Goal: Information Seeking & Learning: Find specific fact

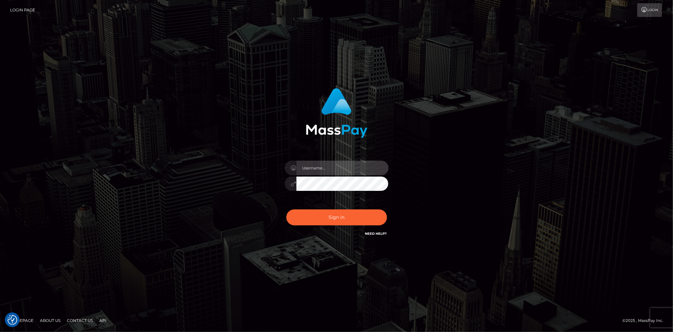
type input "Eduard Gavrilescu"
click at [337, 216] on button "Sign in" at bounding box center [336, 217] width 101 height 16
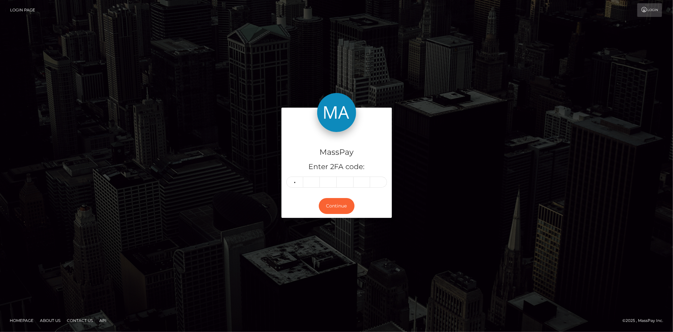
type input "5"
type input "9"
type input "5"
type input "1"
type input "7"
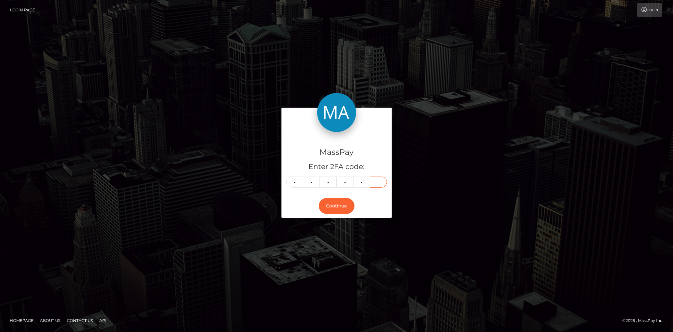
type input "0"
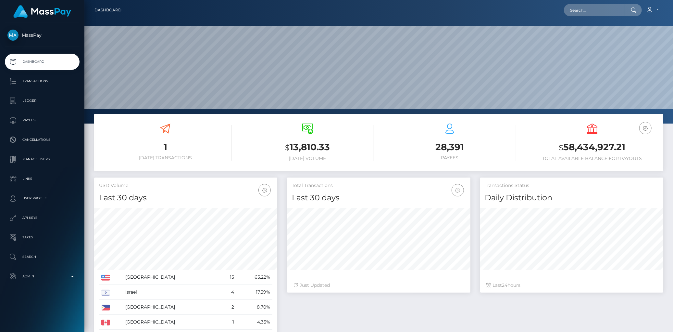
scroll to position [115, 183]
click at [580, 4] on input "text" at bounding box center [594, 10] width 61 height 12
paste input "758400590781882368"
click at [602, 11] on input "758400590781882368" at bounding box center [594, 10] width 61 height 12
paste input "606e2a8e0dff4ccfaf02e276168bfef0"
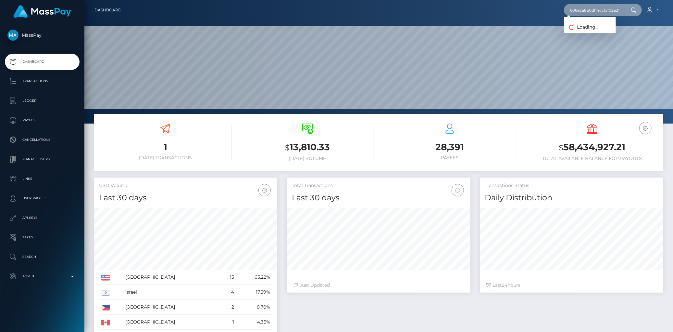
scroll to position [0, 22]
type input "606e2a8e0dff4ccfaf02e276168bfef0"
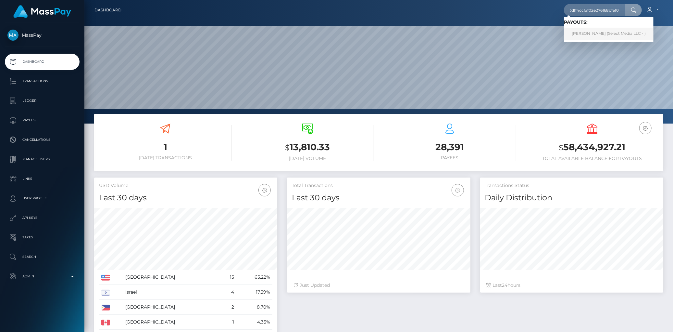
scroll to position [0, 0]
click at [599, 30] on link "AMANDA-SUE ROGERS (Select Media LLC - )" at bounding box center [609, 34] width 90 height 12
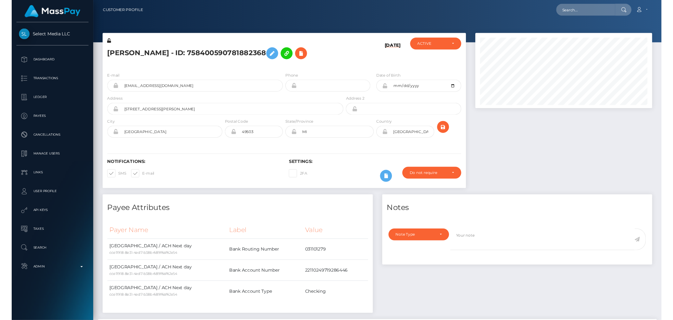
scroll to position [78, 183]
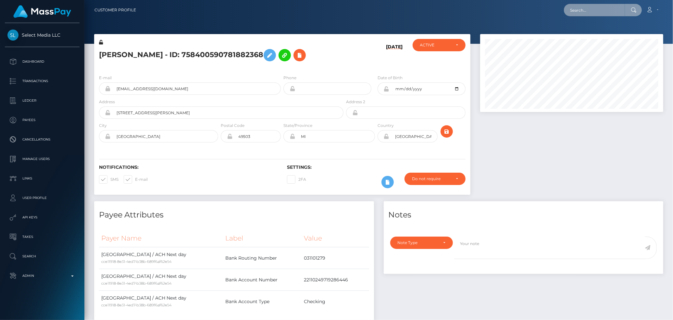
click at [572, 7] on input "text" at bounding box center [594, 10] width 61 height 12
paste input "758400590781882368"
type input "758400590781882368"
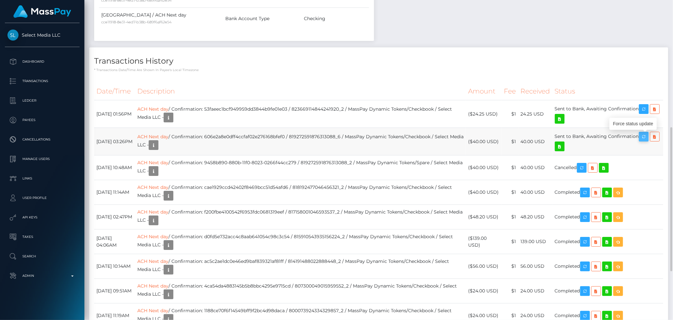
click at [647, 136] on icon "button" at bounding box center [644, 137] width 8 height 8
drag, startPoint x: 96, startPoint y: 137, endPoint x: 643, endPoint y: 132, distance: 546.9
click at [643, 132] on tr "September 12, 2025 03:26PM ACH Next day / Confirmation: 606e2a8e0dff4ccfaf02e27…" at bounding box center [378, 142] width 569 height 28
copy tr "September 12, 2025 03:26PM ACH Next day / Confirmation: 606e2a8e0dff4ccfaf02e27…"
drag, startPoint x: 98, startPoint y: 164, endPoint x: 582, endPoint y: 176, distance: 484.3
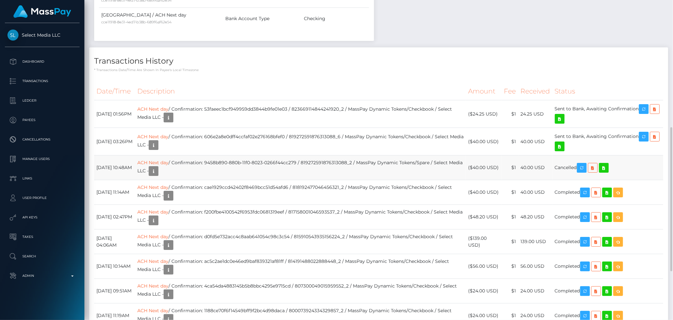
click at [582, 176] on tr "September 2, 2025 10:48AM ACH Next day / Confirmation: 9458b890-880b-11f0-8023-…" at bounding box center [378, 168] width 569 height 25
copy tr "September 2, 2025 10:48AM ACH Next day / Confirmation: 9458b890-880b-11f0-8023-…"
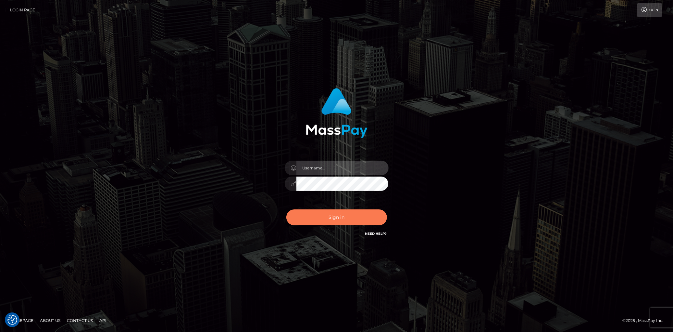
type input "[PERSON_NAME]"
click at [335, 215] on button "Sign in" at bounding box center [336, 217] width 101 height 16
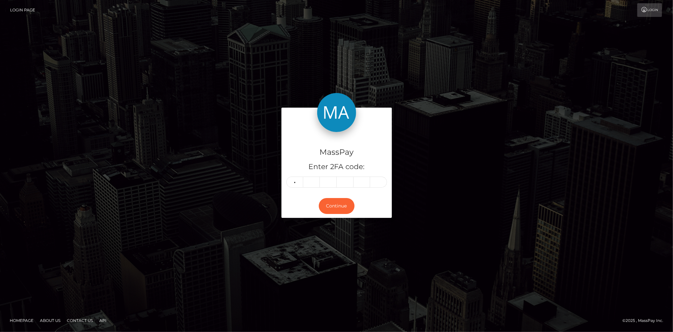
type input "9"
type input "6"
type input "7"
type input "9"
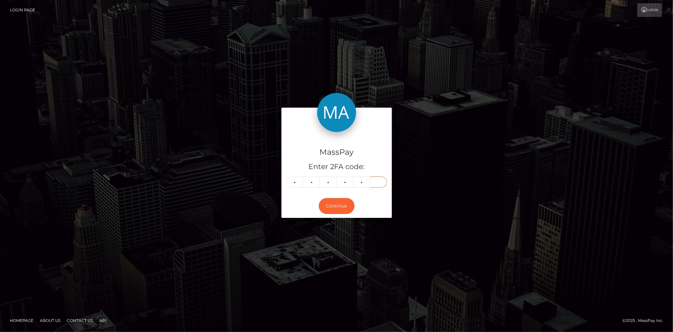
type input "0"
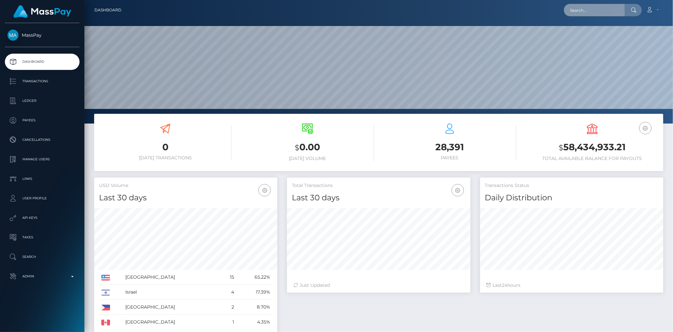
drag, startPoint x: 0, startPoint y: 0, endPoint x: 575, endPoint y: 10, distance: 575.5
click at [575, 10] on input "text" at bounding box center [594, 10] width 61 height 12
paste input "reinacastilloconcepcion9@gmail.com"
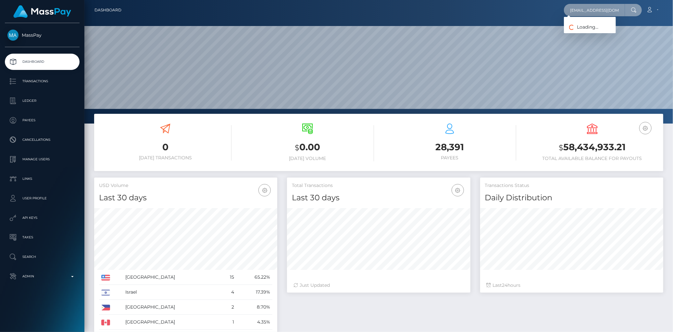
paste input "poact_puZjry9JAYSE"
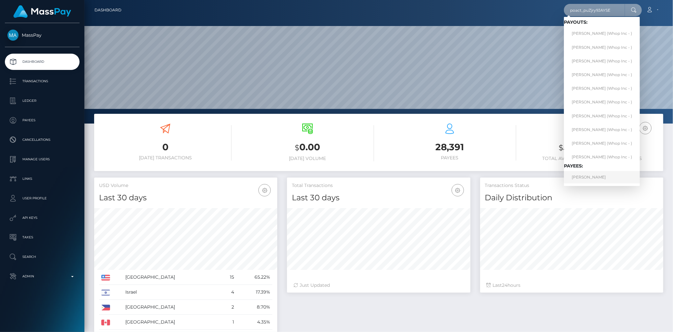
type input "poact_puZjry9JAYSE"
click at [589, 179] on link "JOHN BERRY FELISNOR" at bounding box center [602, 177] width 76 height 12
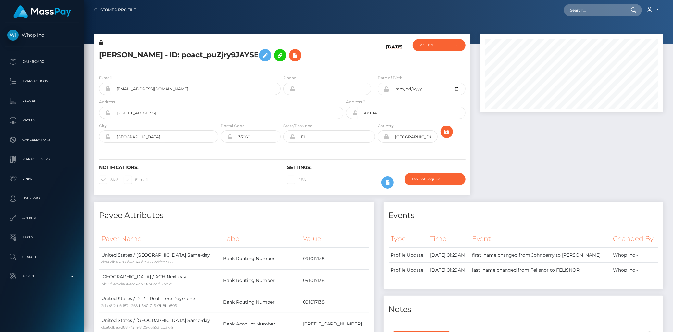
scroll to position [78, 183]
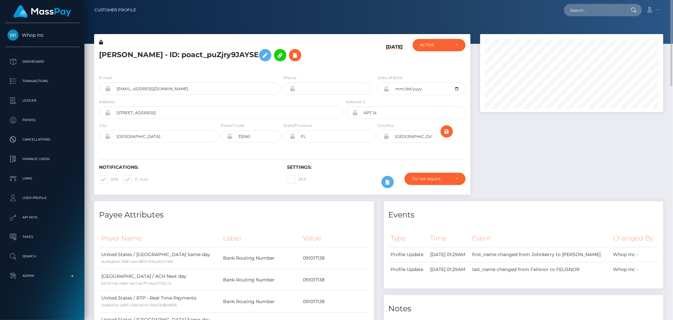
click at [564, 9] on div "Loading... Loading... Account Edit Profile Logout" at bounding box center [402, 10] width 522 height 14
click at [570, 9] on input "text" at bounding box center [594, 10] width 61 height 12
paste input "poact_puZjry9JAYSE"
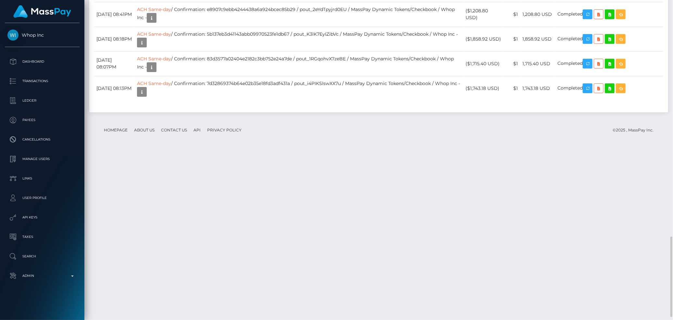
scroll to position [950, 0]
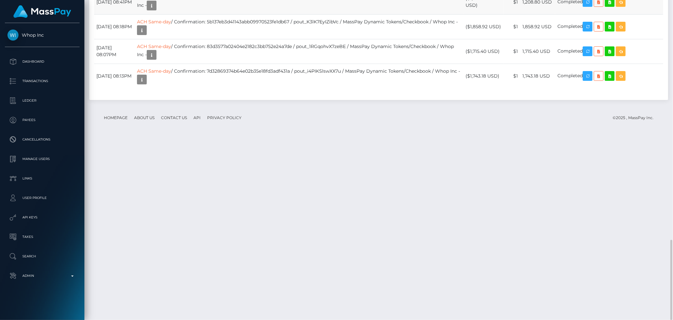
type input "poact_puZjry9JAYSE"
click at [332, 14] on td "ACH Same-day / Confirmation: e8907c9ebb4244438a6a924bcec85b29 / pout_2eYdTpyjrd…" at bounding box center [299, 2] width 329 height 25
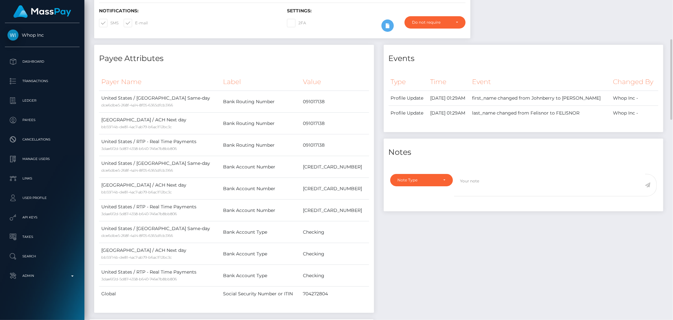
scroll to position [0, 0]
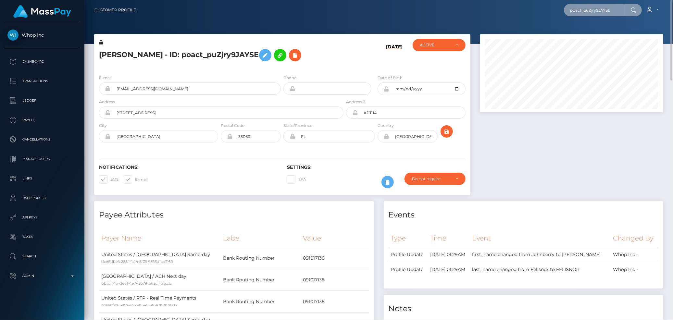
click at [594, 8] on input "poact_puZjry9JAYSE" at bounding box center [594, 10] width 61 height 12
click at [608, 10] on input "poact_puZjry9JAYSE" at bounding box center [594, 10] width 61 height 12
click at [612, 11] on input "poact_puZjry9JAYSE" at bounding box center [594, 10] width 61 height 12
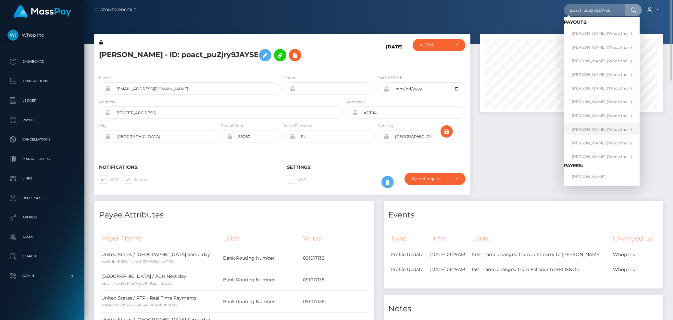
click at [597, 132] on link "JOHN BERRY FELISNOR (Whop Inc - )" at bounding box center [602, 129] width 76 height 12
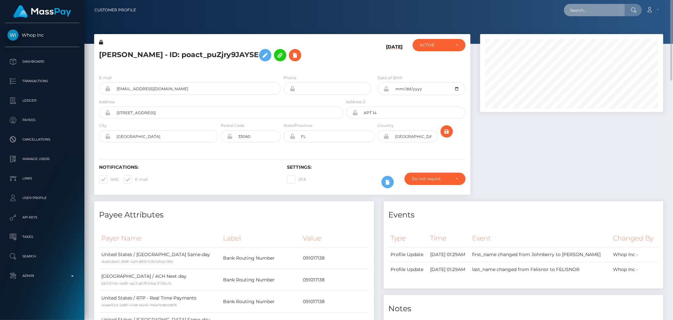
click at [608, 9] on input "text" at bounding box center [594, 10] width 61 height 12
paste input "poact_ges1sI2hNZrG"
type input "poact_ges1sI2hNZrG"
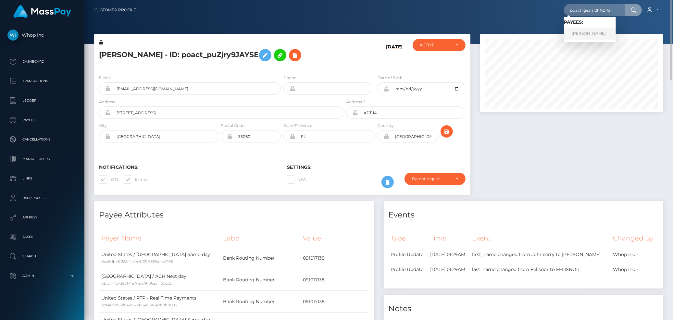
click at [581, 28] on link "ASLAM ASIF DEDAT" at bounding box center [590, 34] width 52 height 12
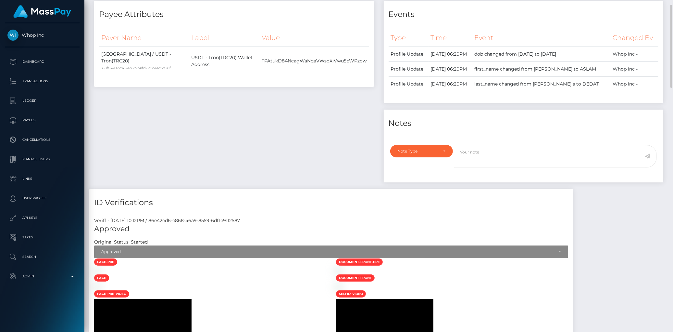
scroll to position [165, 0]
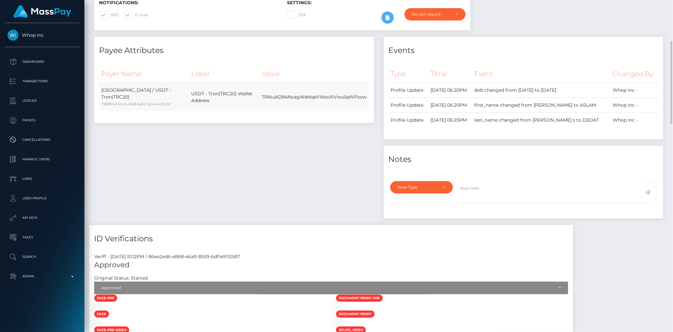
click at [265, 95] on td "TPAtukD84NcagWaNqaVWsoXiVwu5pWPzow" at bounding box center [313, 97] width 109 height 29
copy td "TPAtukD84NcagWaNqaVWsoXiVwu5pWPzow"
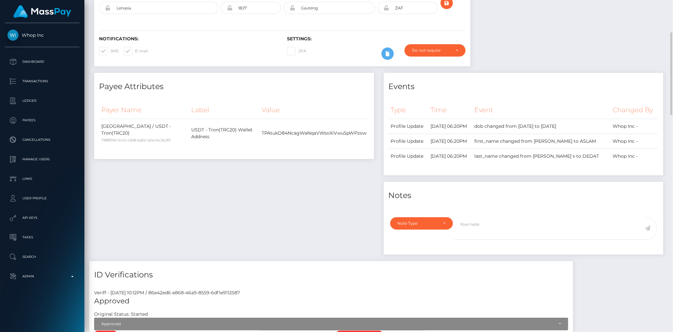
scroll to position [0, 0]
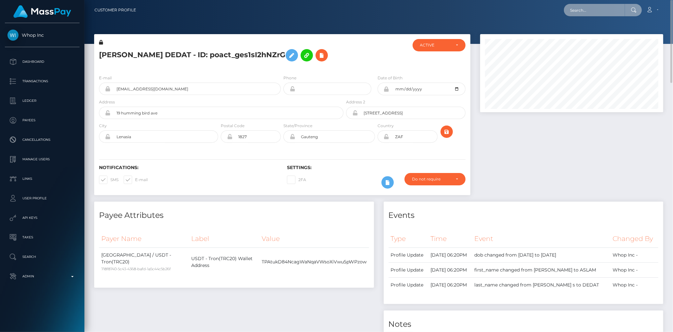
click at [597, 14] on input "text" at bounding box center [594, 10] width 61 height 12
paste input "munyinliu@gmail.com"
type input "munyinliu@gmail.com"
click at [592, 31] on link "Mun Yin Liu" at bounding box center [590, 34] width 52 height 12
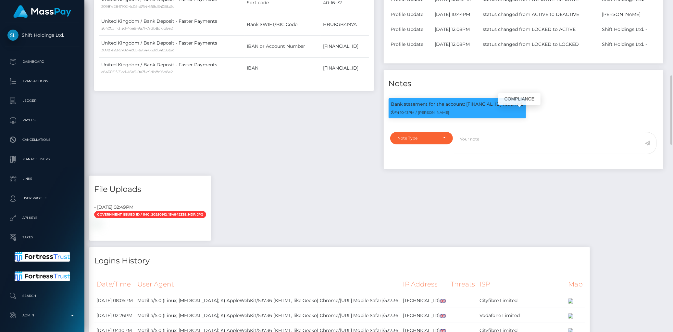
scroll to position [78, 183]
click at [479, 107] on p "Bank statement for the account: GB97HBUK40167280842567 required." at bounding box center [457, 104] width 132 height 7
copy p "GB97HBUK40167280842567"
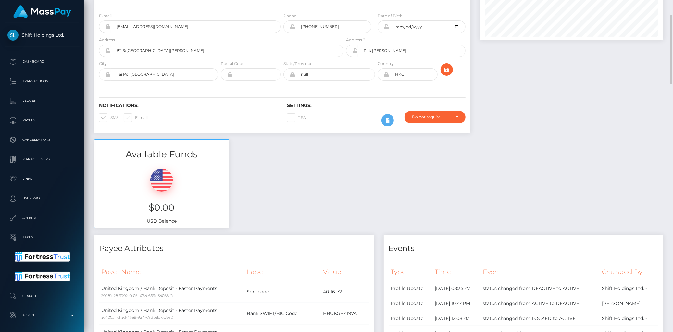
scroll to position [0, 0]
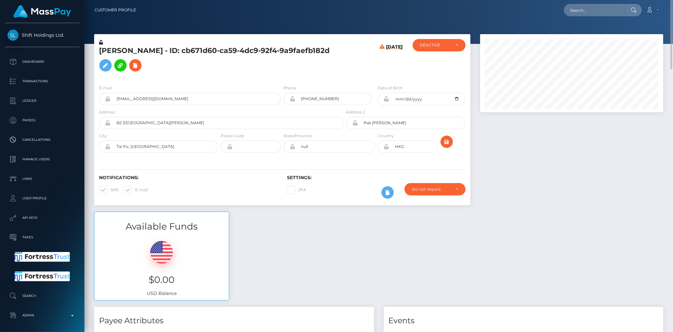
click at [99, 68] on h5 "Mun Yin Liu - ID: cb671d60-ca59-4dc9-92f4-9a9faefb182d" at bounding box center [219, 60] width 241 height 29
click at [132, 69] on icon at bounding box center [136, 65] width 8 height 8
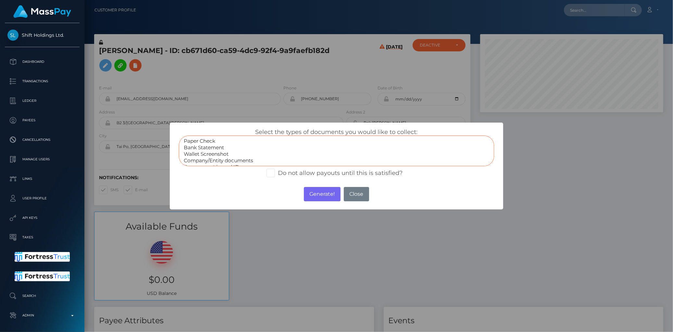
select select "Bank Statement"
click at [236, 145] on option "Bank Statement" at bounding box center [336, 147] width 307 height 6
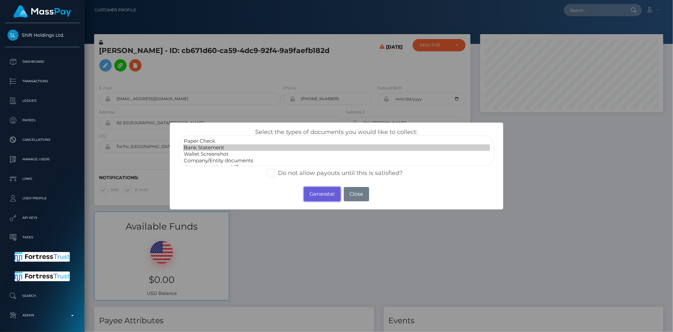
click at [325, 193] on button "Generate!" at bounding box center [322, 194] width 37 height 14
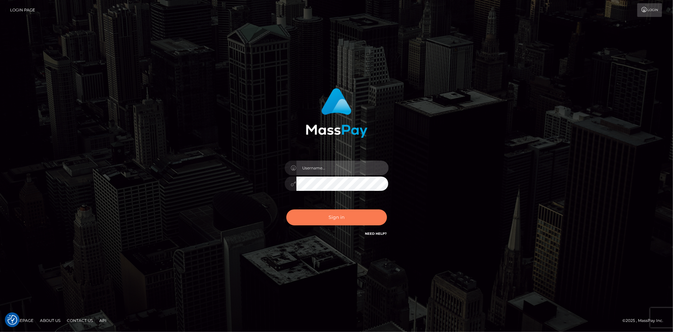
type input "[PERSON_NAME]"
click at [303, 219] on button "Sign in" at bounding box center [336, 217] width 101 height 16
type input "[PERSON_NAME]"
click at [304, 222] on button "Sign in" at bounding box center [336, 217] width 101 height 16
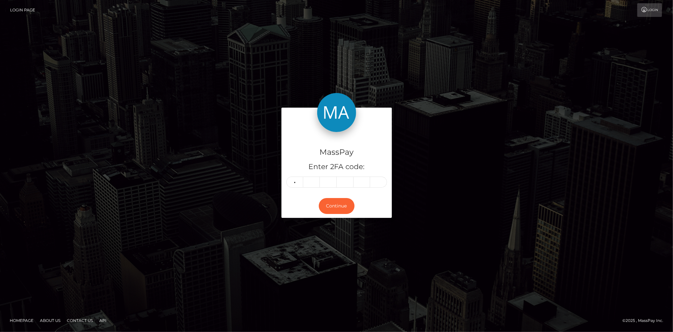
type input "1"
type input "7"
type input "1"
type input "8"
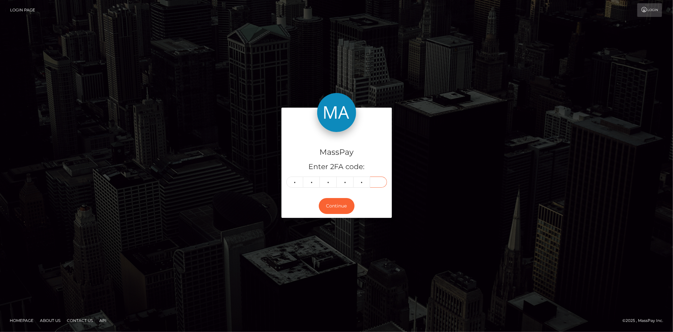
type input "2"
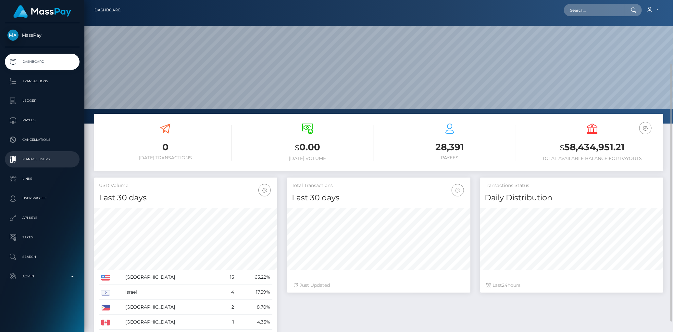
scroll to position [36, 0]
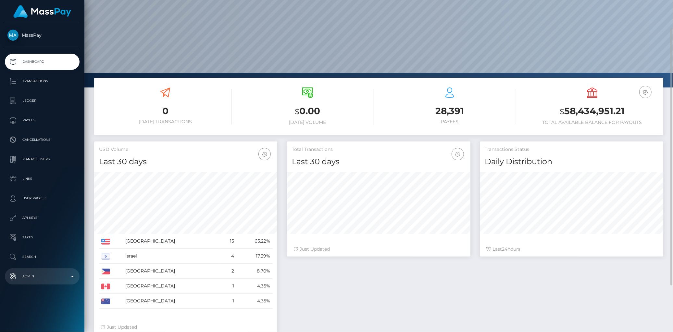
click at [35, 279] on p "Admin" at bounding box center [41, 276] width 69 height 10
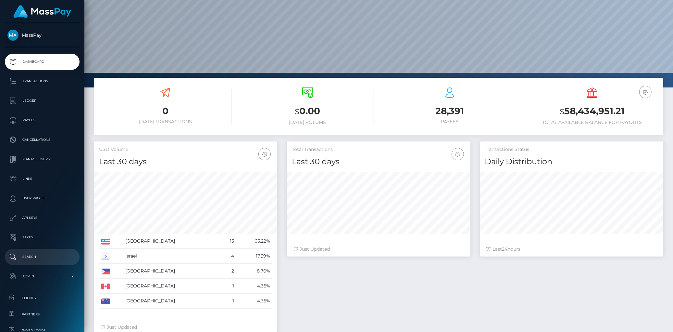
scroll to position [72, 0]
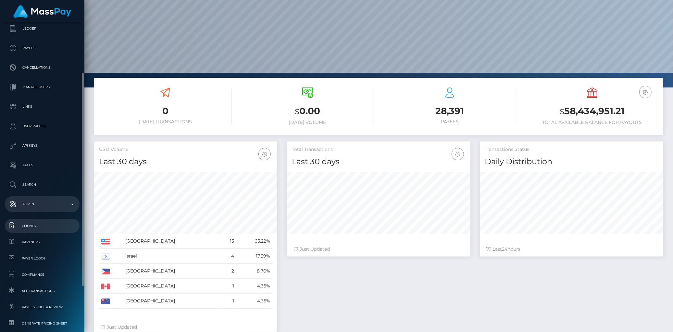
click at [30, 219] on link "Clients" at bounding box center [42, 226] width 75 height 14
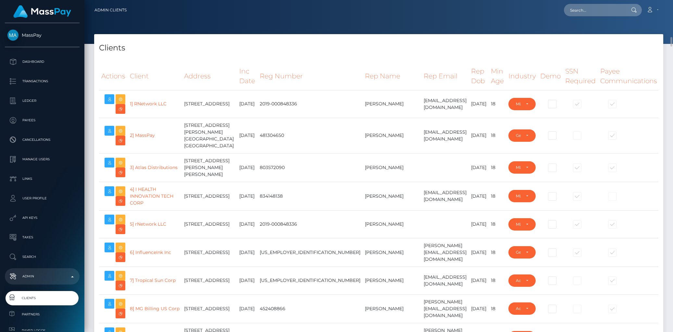
select select "223"
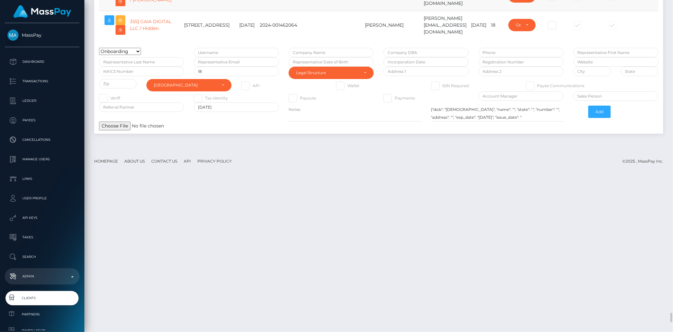
scroll to position [10709, 0]
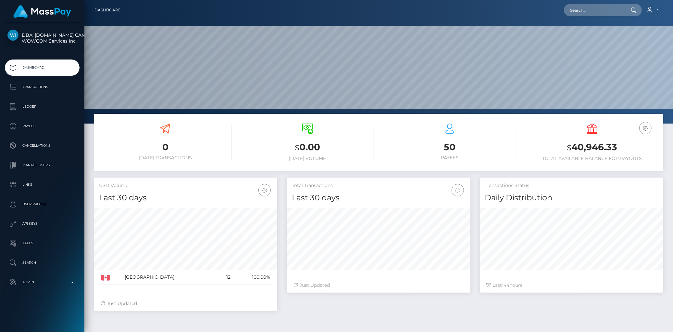
scroll to position [115, 183]
click at [579, 12] on input "text" at bounding box center [594, 10] width 61 height 12
paste input "1064753310536599405"
paste input "poact_nDmPXB1GOREe"
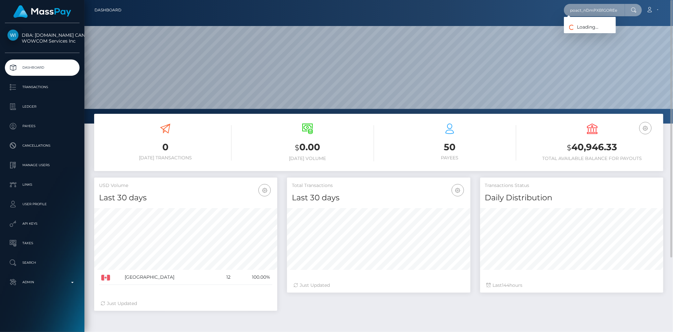
scroll to position [0, 1]
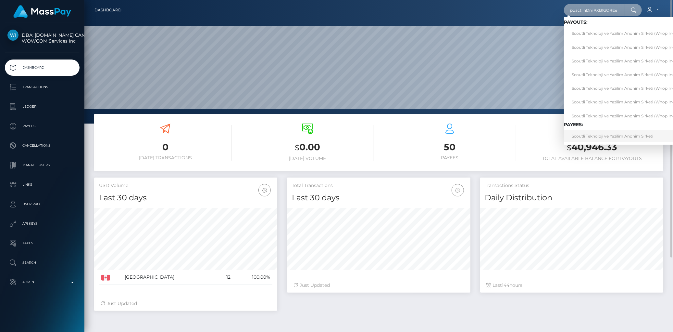
type input "poact_nDmPXB1GOREe"
click at [587, 132] on link "Scoutli Teknoloji ve Yazilim Anonim Sirketi" at bounding box center [625, 136] width 123 height 12
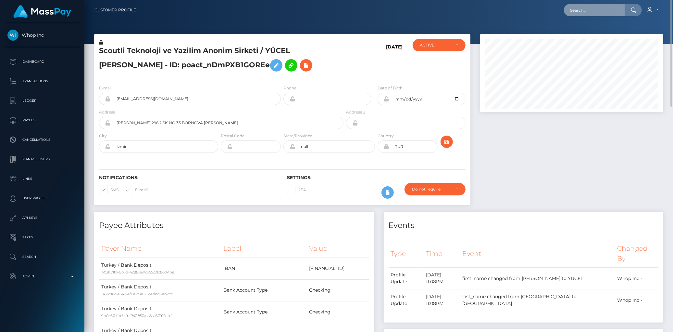
click at [596, 12] on input "text" at bounding box center [594, 10] width 61 height 12
paste input "reid@knowledgesource.com.au"
type input "reid@knowledgesource.com.au"
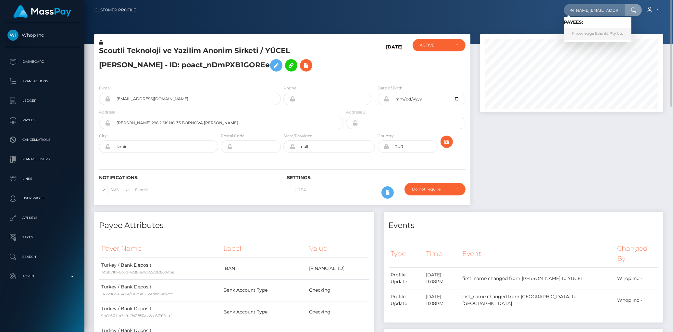
click at [580, 36] on link "Knowledge Events Pty Ltd" at bounding box center [598, 34] width 68 height 12
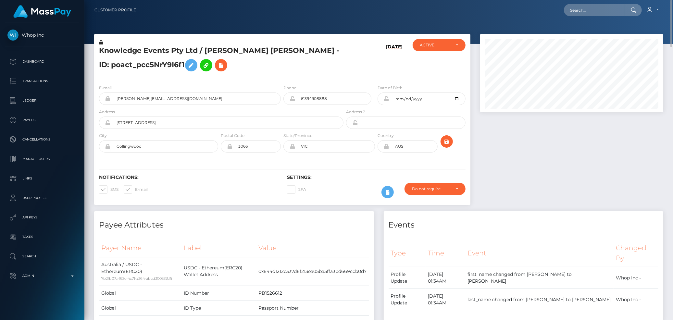
click at [599, 21] on div at bounding box center [378, 22] width 589 height 44
click at [597, 12] on input "text" at bounding box center [594, 10] width 61 height 12
paste input "10646ead-1861-4c4f-bc73-a0fb8e1481fa"
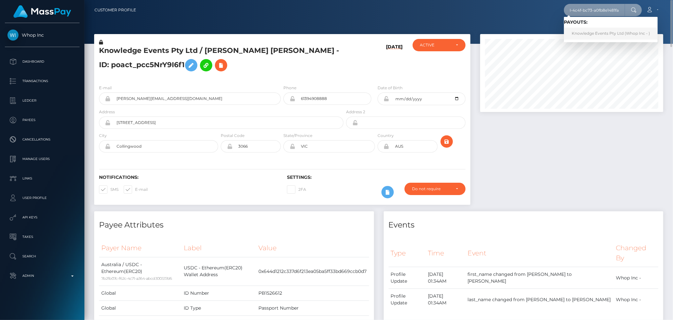
type input "10646ead-1861-4c4f-bc73-a0fb8e1481fa"
click at [589, 35] on link "Knowledge Events Pty Ltd (Whop Inc - )" at bounding box center [611, 34] width 94 height 12
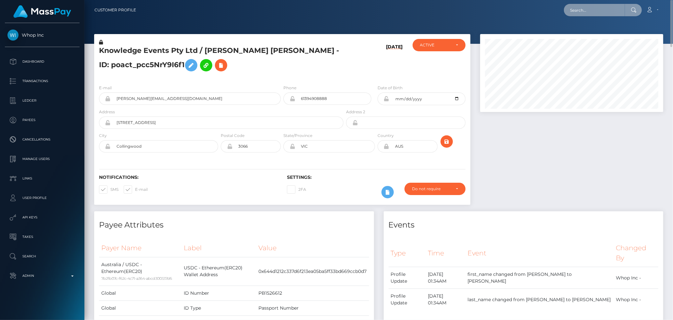
click at [591, 10] on input "text" at bounding box center [594, 10] width 61 height 12
paste input "[EMAIL_ADDRESS][DOMAIN_NAME]"
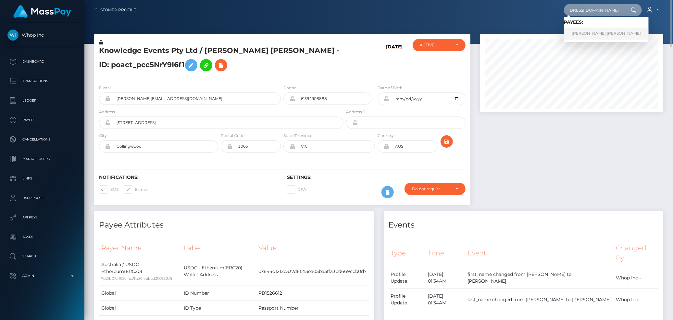
type input "[EMAIL_ADDRESS][DOMAIN_NAME]"
click at [585, 32] on link "PATRICIA ELIZABETH RODRIGUEZ" at bounding box center [606, 34] width 85 height 12
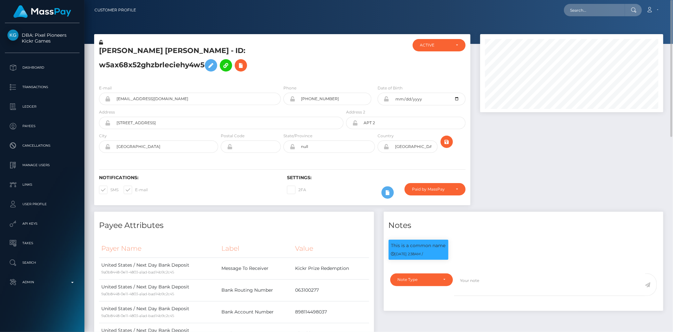
click at [174, 56] on h5 "PATRICIA ELIZABETH RODRIGUEZ - ID: w5ax68x52ghzbrleciehy4w5" at bounding box center [219, 60] width 241 height 29
click at [173, 50] on h5 "PATRICIA ELIZABETH RODRIGUEZ - ID: w5ax68x52ghzbrleciehy4w5" at bounding box center [219, 60] width 241 height 29
copy h5 "PATRICIA ELIZABETH RODRIGUEZ - ID: w5ax68x52ghzbrleciehy4w5"
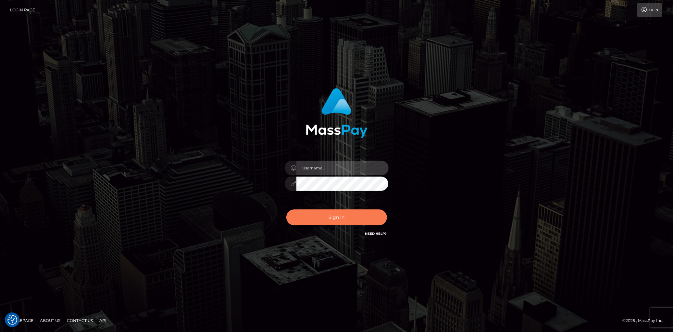
type input "[PERSON_NAME]"
click at [322, 220] on button "Sign in" at bounding box center [336, 217] width 101 height 16
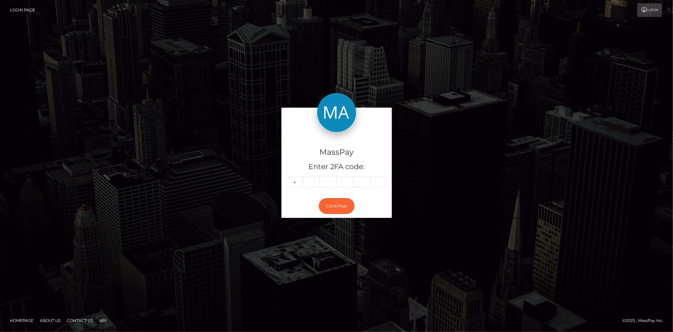
type input "9"
type input "5"
type input "0"
type input "3"
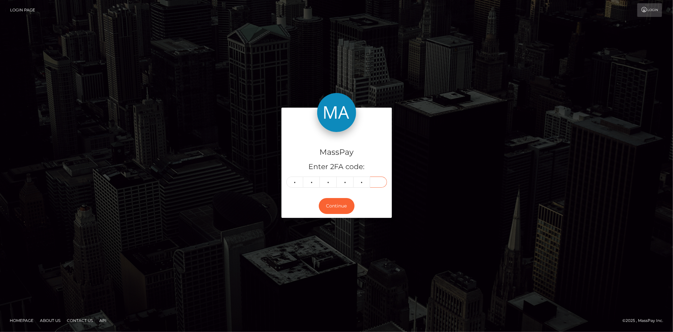
type input "4"
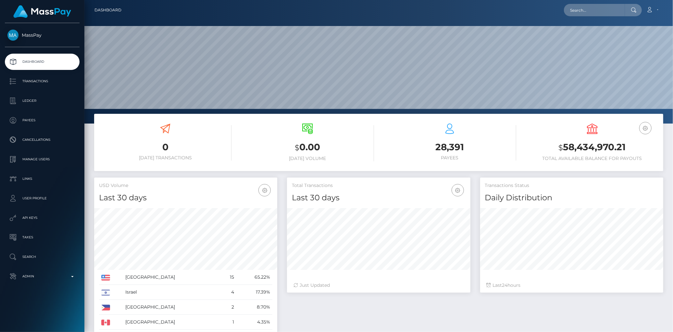
scroll to position [115, 183]
click at [566, 12] on div "Loading... Loading... Account Edit Profile Logout" at bounding box center [395, 10] width 536 height 14
click at [576, 10] on input "text" at bounding box center [594, 10] width 61 height 12
paste input "2cdeb9e6-88c7-11f0-8023-0266f44cc279"
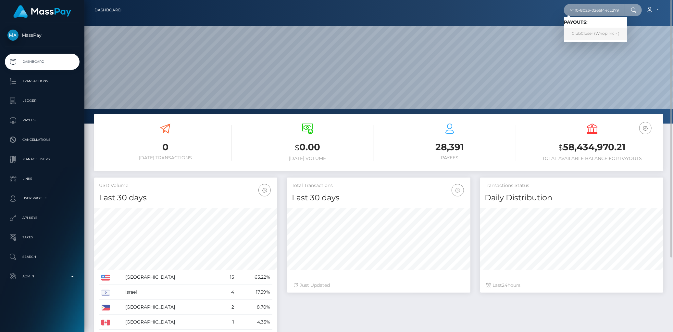
type input "2cdeb9e6-88c7-11f0-8023-0266f44cc279"
click at [588, 31] on link "ClubCloser (Whop Inc - )" at bounding box center [595, 34] width 63 height 12
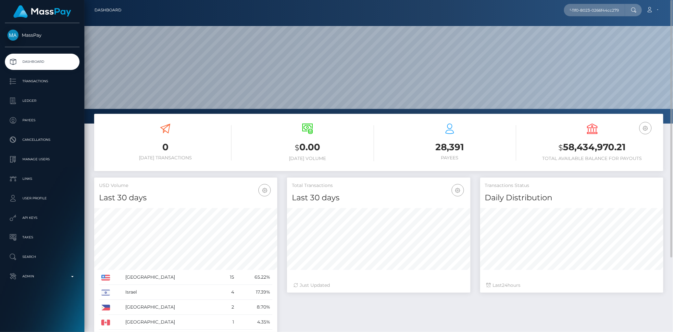
scroll to position [0, 0]
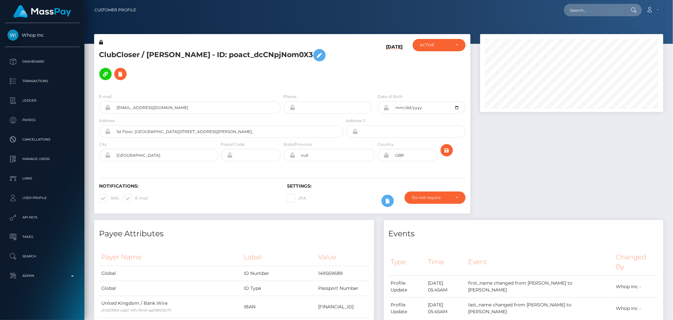
scroll to position [78, 183]
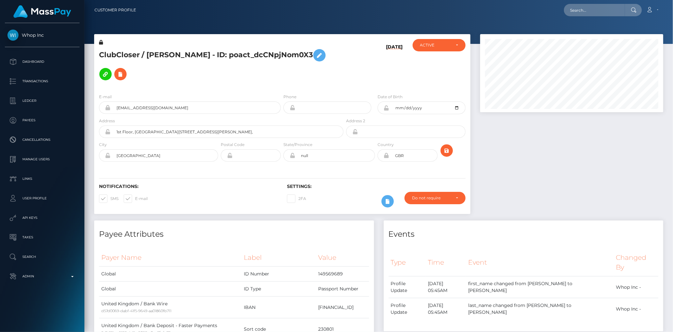
scroll to position [78, 183]
click at [566, 23] on div at bounding box center [378, 22] width 589 height 44
click at [579, 5] on input "text" at bounding box center [594, 10] width 61 height 12
paste input "04e06d95-81a5-11f0-8023-0266f44cc279"
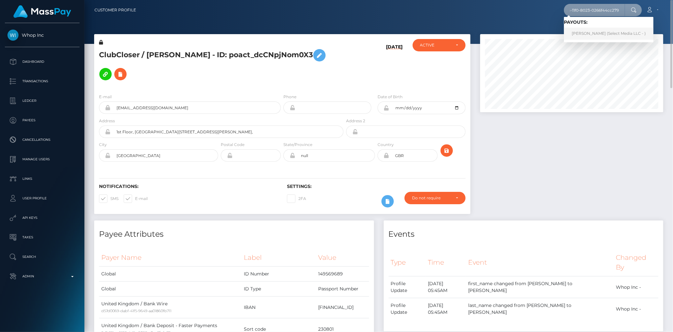
type input "04e06d95-81a5-11f0-8023-0266f44cc279"
click at [592, 31] on link "[PERSON_NAME] (Select Media LLC - )" at bounding box center [609, 34] width 90 height 12
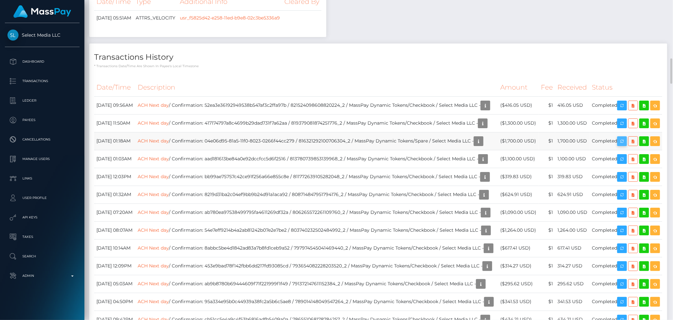
scroll to position [78, 183]
click at [624, 145] on icon "button" at bounding box center [622, 141] width 8 height 8
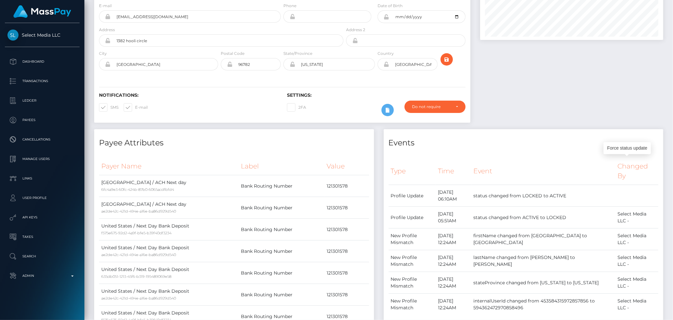
scroll to position [0, 0]
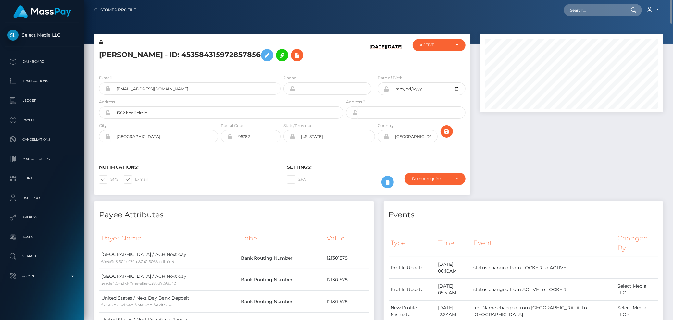
click at [603, 2] on nav "Customer Profile Loading... Loading... Account" at bounding box center [378, 10] width 589 height 20
click at [594, 10] on input "text" at bounding box center [594, 10] width 61 height 12
paste input "MSPc5324e356d37723"
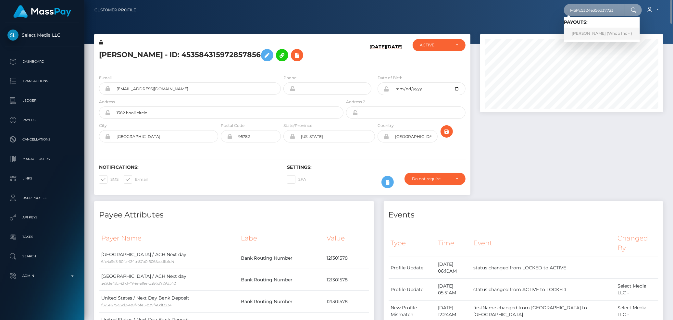
type input "MSPc5324e356d37723"
click at [581, 34] on link "Abdul Rehman (Whop Inc - )" at bounding box center [602, 34] width 76 height 12
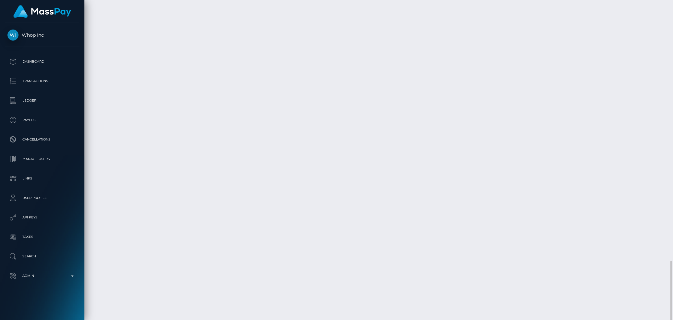
scroll to position [78, 183]
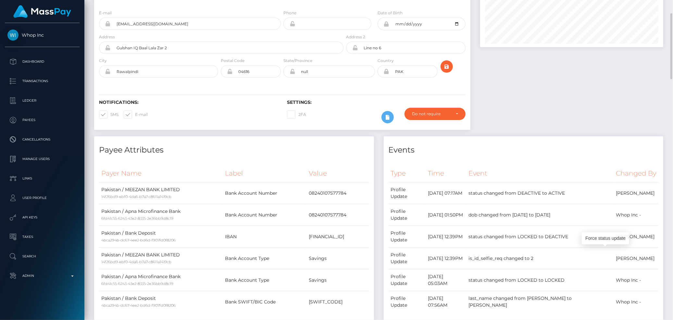
scroll to position [0, 0]
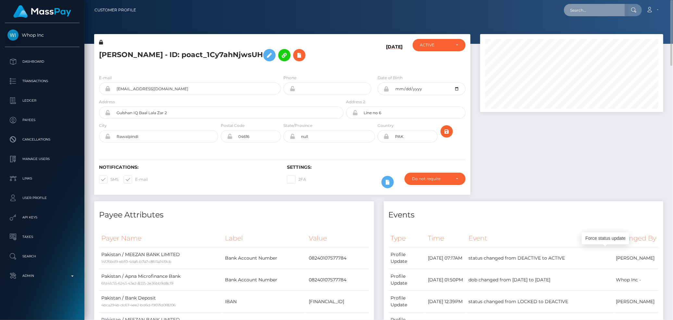
click at [584, 7] on input "text" at bounding box center [594, 10] width 61 height 12
paste input "77155604"
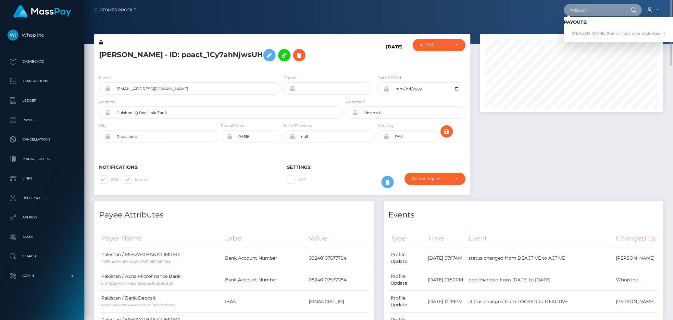
type input "77155604"
click at [589, 32] on link "SHIVAM SINGH (Fenix International Limited - )" at bounding box center [618, 34] width 109 height 12
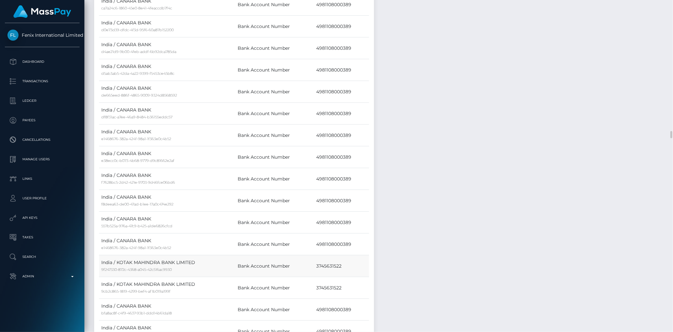
scroll to position [4691, 0]
click at [272, 160] on td "Bank Account Number" at bounding box center [274, 159] width 79 height 22
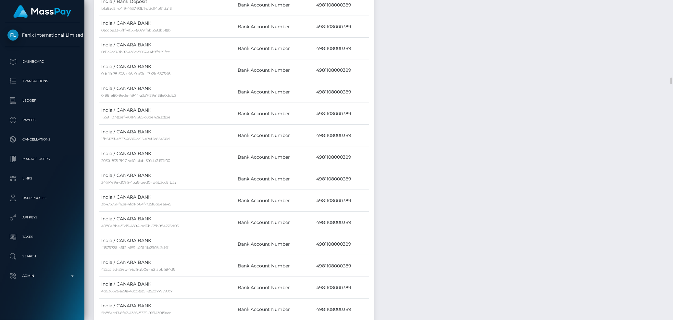
scroll to position [0, 0]
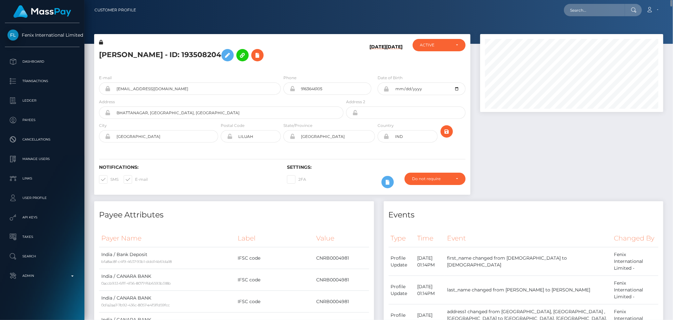
click at [577, 18] on nav "Customer Profile Loading... Loading... Account" at bounding box center [378, 10] width 589 height 20
click at [577, 15] on input "text" at bounding box center [594, 10] width 61 height 12
paste input "poact_Pmn1V8edivx1"
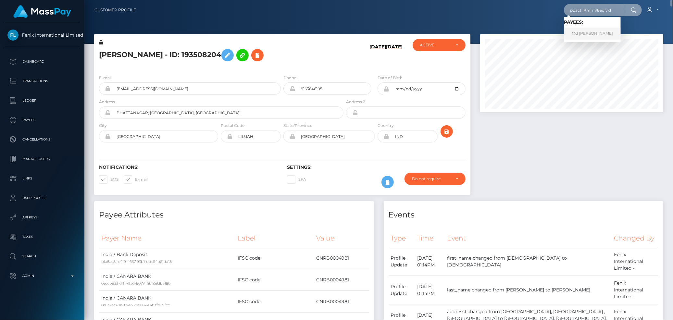
type input "poact_Pmn1V8edivx1"
click at [590, 30] on link "Md Altamash" at bounding box center [592, 34] width 57 height 12
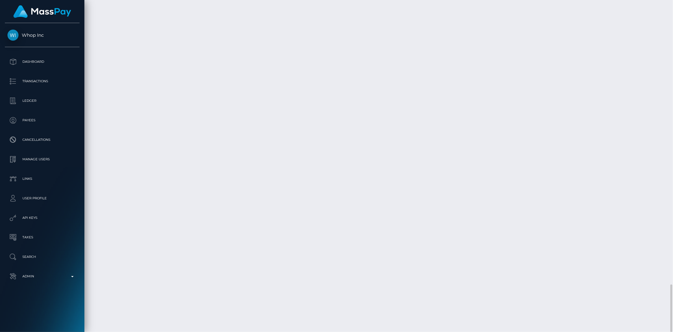
scroll to position [1966, 0]
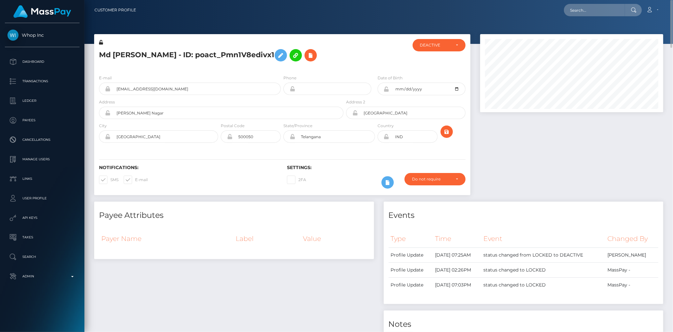
click at [141, 62] on h5 "Md Altamash - ID: poact_Pmn1V8edivx1" at bounding box center [219, 55] width 241 height 19
click at [134, 55] on h5 "Md Altamash - ID: poact_Pmn1V8edivx1" at bounding box center [219, 55] width 241 height 19
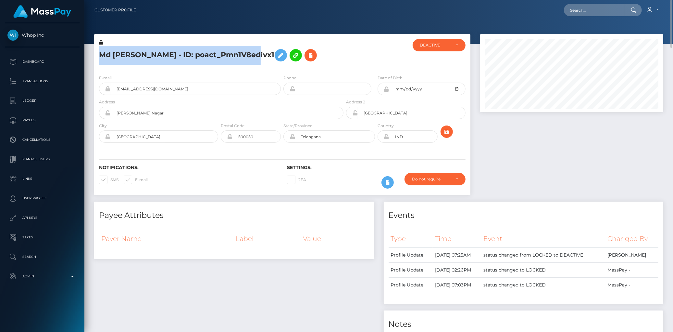
click at [134, 55] on h5 "Md Altamash - ID: poact_Pmn1V8edivx1" at bounding box center [219, 55] width 241 height 19
copy h5 "Md Altamash - ID: poact_Pmn1V8edivx1"
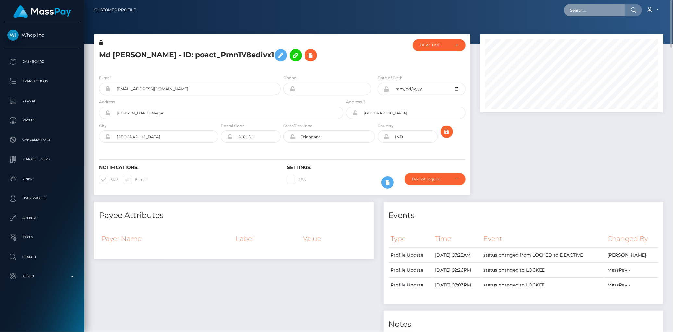
click at [575, 6] on input "text" at bounding box center [594, 10] width 61 height 12
paste input "gorgogaming04@gmail.com"
type input "gorgogaming04@gmail.com"
click at [595, 31] on link "MICHELE GORGOGLIONE" at bounding box center [590, 34] width 52 height 12
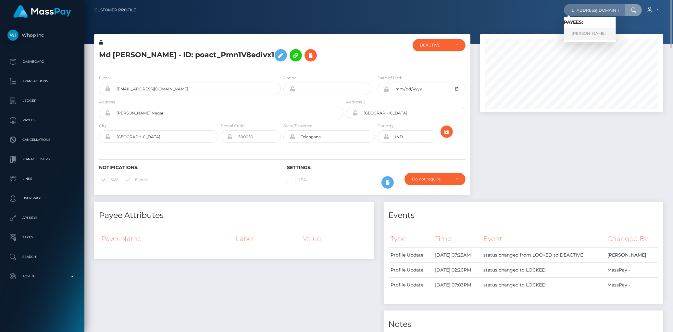
scroll to position [0, 0]
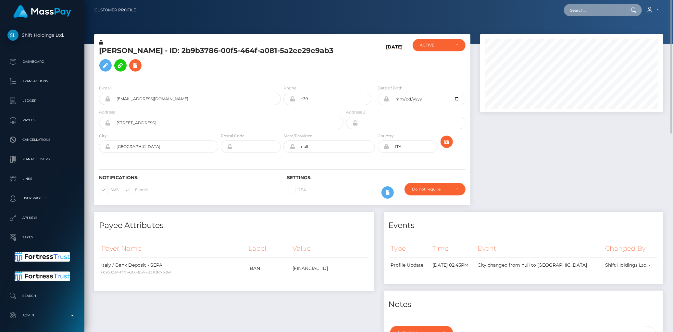
click at [573, 14] on input "text" at bounding box center [594, 10] width 61 height 12
paste input "[EMAIL_ADDRESS][DOMAIN_NAME]"
type input "[EMAIL_ADDRESS][DOMAIN_NAME]"
click at [590, 36] on link "[PERSON_NAME]" at bounding box center [590, 34] width 52 height 12
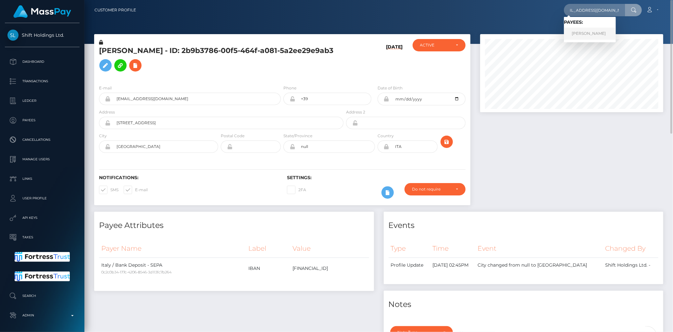
scroll to position [0, 0]
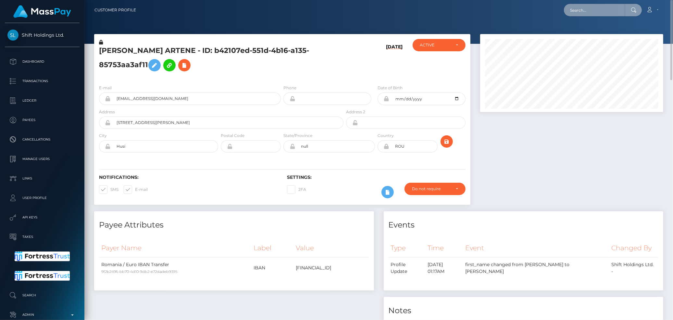
click at [592, 6] on input "text" at bounding box center [594, 10] width 61 height 12
paste input "[EMAIL_ADDRESS][DOMAIN_NAME]"
type input "[EMAIL_ADDRESS][DOMAIN_NAME]"
click at [582, 30] on link "[PERSON_NAME]" at bounding box center [590, 34] width 52 height 12
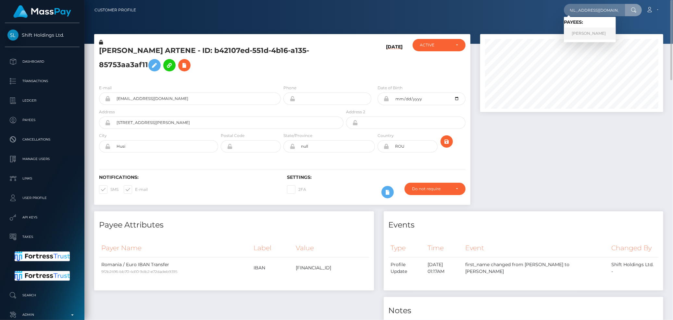
scroll to position [0, 0]
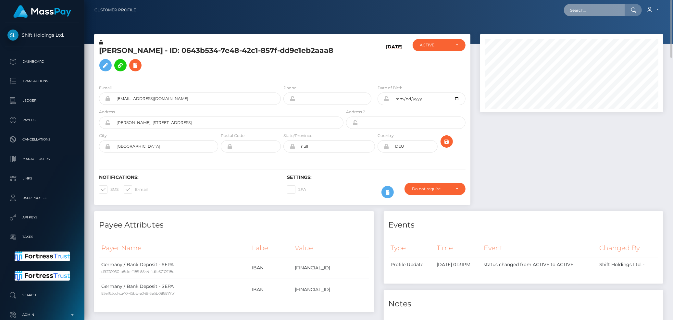
click at [568, 11] on input "text" at bounding box center [594, 10] width 61 height 12
paste input "[EMAIL_ADDRESS][DOMAIN_NAME]"
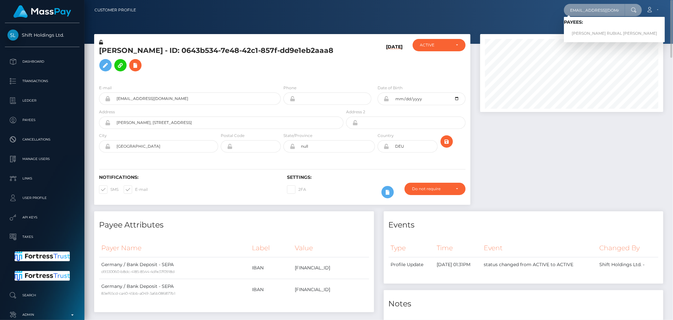
type input "[EMAIL_ADDRESS][DOMAIN_NAME]"
click at [588, 30] on link "DANIEL RUBIAL MARCOS" at bounding box center [614, 34] width 101 height 12
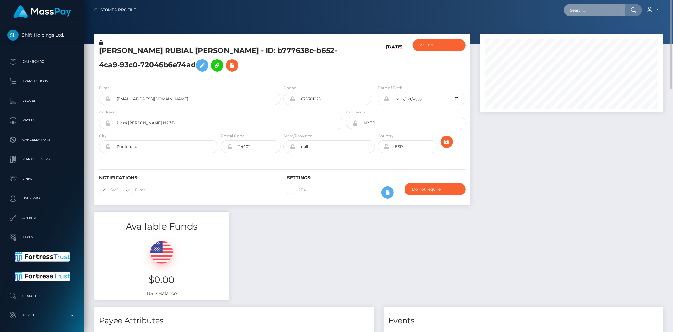
click at [589, 10] on input "text" at bounding box center [594, 10] width 61 height 12
paste input "[EMAIL_ADDRESS][DOMAIN_NAME]"
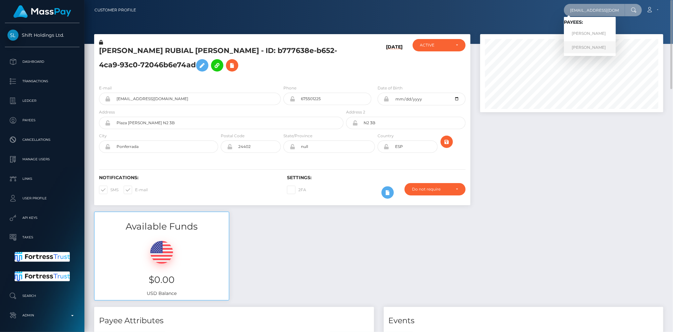
type input "[EMAIL_ADDRESS][DOMAIN_NAME]"
click at [592, 45] on link "STEFANO GALBUSERA" at bounding box center [590, 47] width 52 height 12
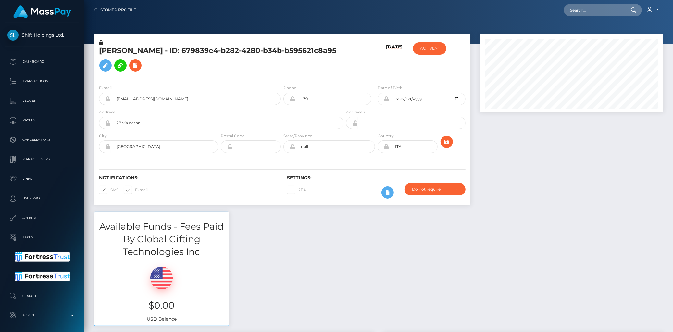
scroll to position [78, 183]
click at [580, 16] on input "text" at bounding box center [594, 10] width 61 height 12
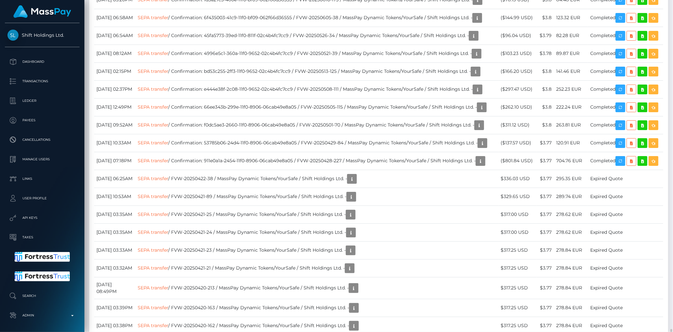
scroll to position [2598, 0]
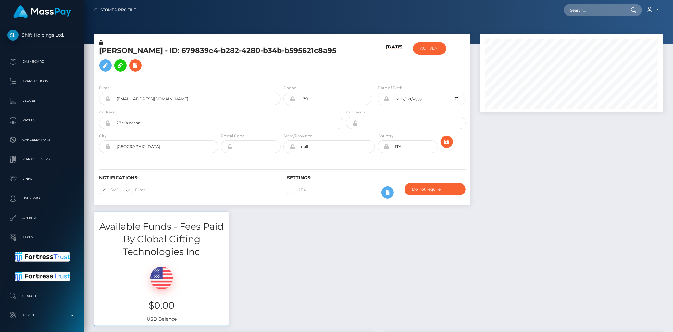
scroll to position [78, 183]
click at [581, 6] on input "text" at bounding box center [594, 10] width 61 height 12
paste input "HLEOGLX7"
type input "HLEOGLX7"
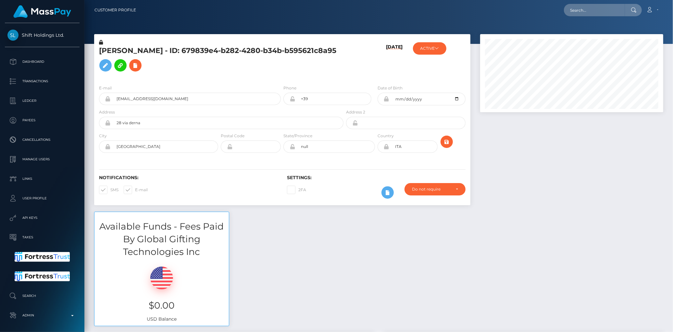
scroll to position [78, 183]
click at [582, 15] on input "text" at bounding box center [594, 10] width 61 height 12
paste input "lisa.hoekstraa@icloud.com"
type input "lisa.hoekstraa@icloud.com"
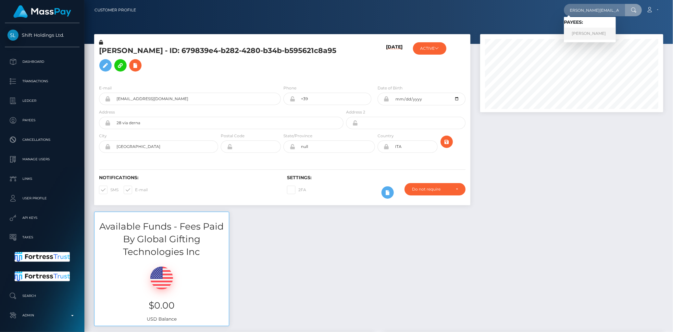
click at [593, 31] on link "LISA ANNA HOEKSTRA" at bounding box center [590, 34] width 52 height 12
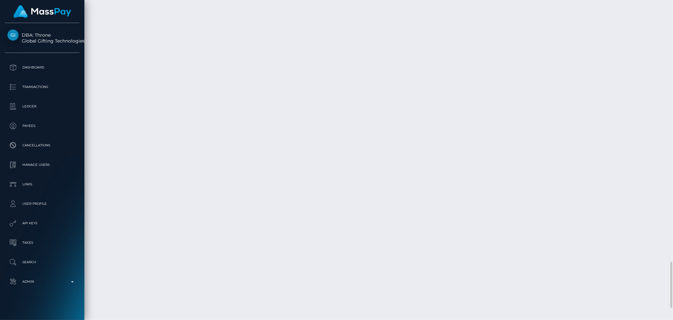
scroll to position [78, 183]
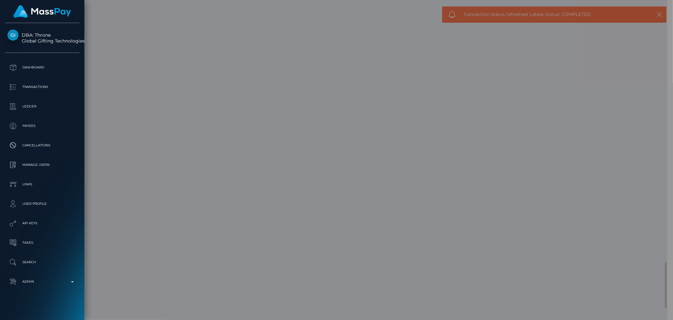
scroll to position [324669, 324566]
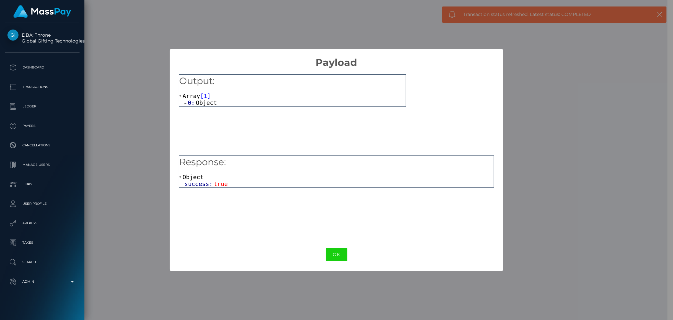
click at [193, 183] on span "success:" at bounding box center [198, 184] width 29 height 7
click at [196, 102] on span "Object" at bounding box center [206, 102] width 21 height 7
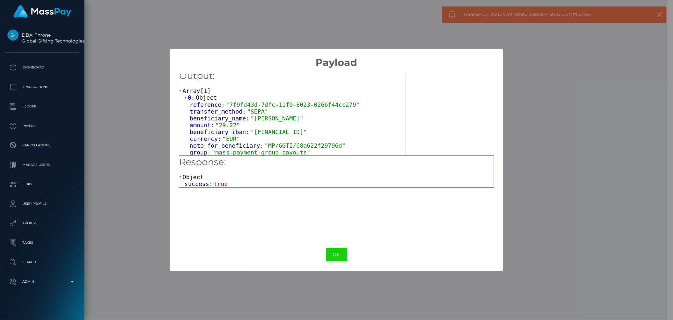
scroll to position [6, 0]
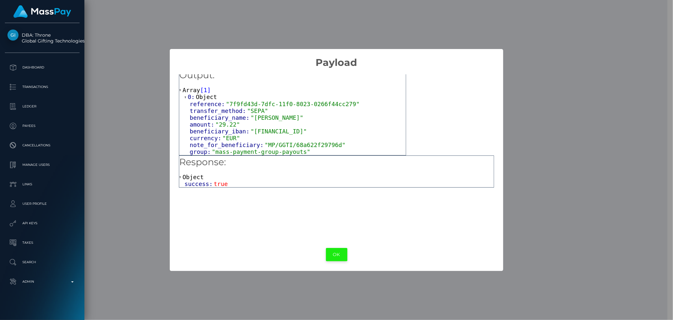
click at [339, 258] on button "OK" at bounding box center [336, 254] width 21 height 13
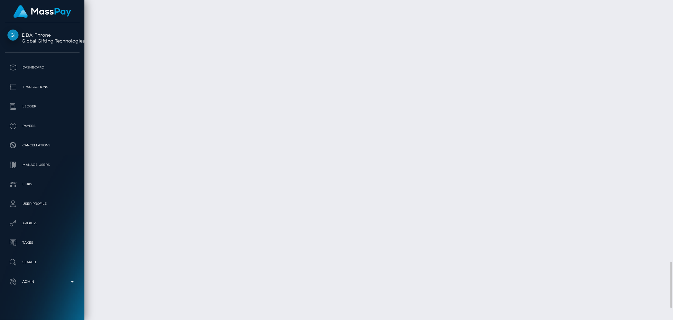
scroll to position [78, 183]
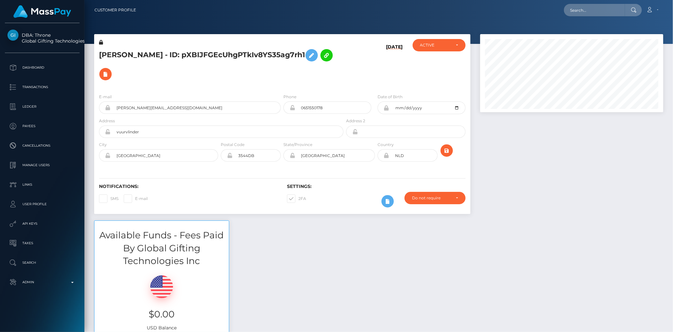
scroll to position [78, 183]
click at [581, 11] on input "text" at bounding box center [594, 10] width 61 height 12
paste input "[EMAIL_ADDRESS][DOMAIN_NAME]"
paste input "560eb5a1-18c7-11ef-9e42-062d9cd50a19"
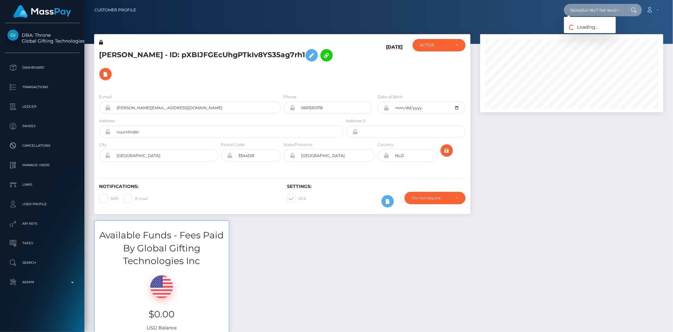
scroll to position [0, 28]
type input "560eb5a1-18c7-11ef-9e42-062d9cd50a19"
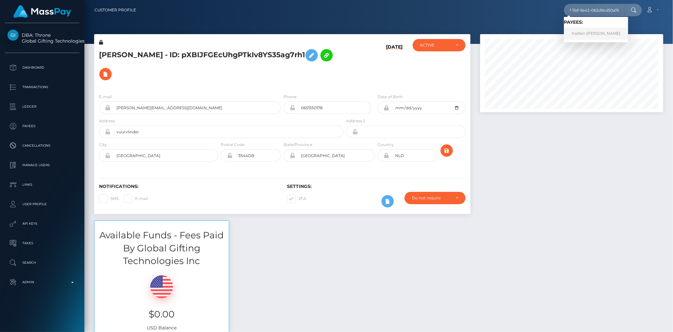
scroll to position [0, 0]
click at [603, 29] on link "Kaitlen Dawn Muensterman" at bounding box center [596, 34] width 64 height 12
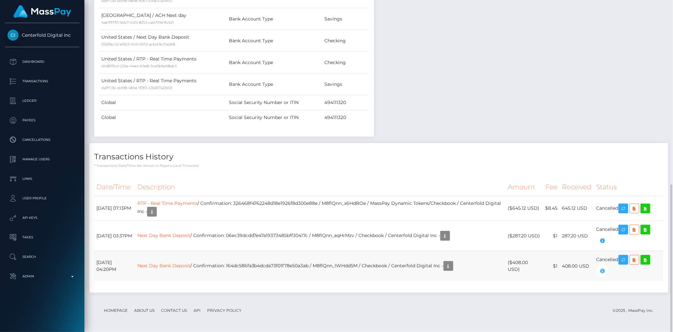
scroll to position [78, 183]
click at [291, 202] on td "RTP - Real Time Payments / Confirmation: 326468f4762248d18e1926f8d300e88e / M8f…" at bounding box center [320, 208] width 371 height 25
click at [307, 202] on td "RTP - Real Time Payments / Confirmation: 326468f4762248d18e1926f8d300e88e / M8f…" at bounding box center [320, 208] width 371 height 25
copy td "326468f4762248d18e1926f8d300e88e"
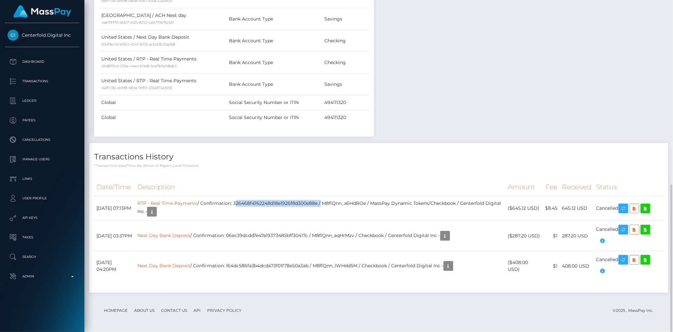
copy td "326468f4762248d18e1926f8d300e88e"
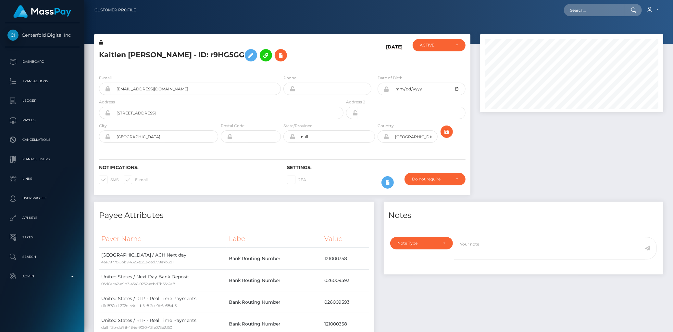
scroll to position [78, 183]
click at [586, 10] on input "text" at bounding box center [594, 10] width 61 height 12
paste input "poact_17GzsRkLbwZZ"
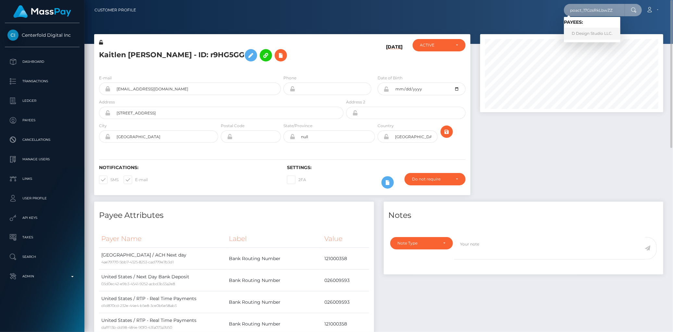
type input "poact_17GzsRkLbwZZ"
click at [578, 31] on link "D Design Studio LLC." at bounding box center [592, 34] width 57 height 12
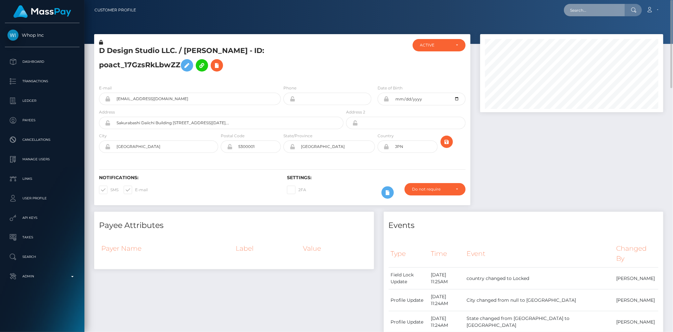
click at [574, 13] on input "text" at bounding box center [594, 10] width 61 height 12
paste input "poact_kkoxzEwiCZMx"
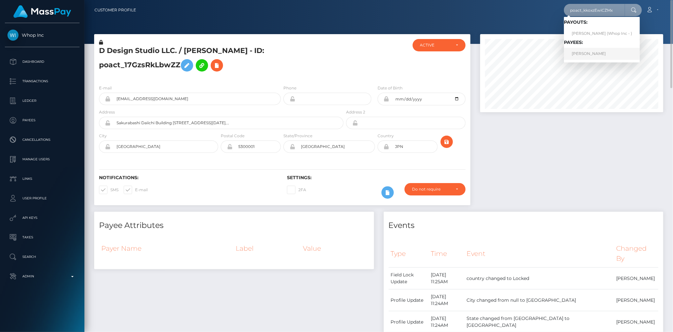
type input "poact_kkoxzEwiCZMx"
click at [590, 51] on link "[PERSON_NAME]" at bounding box center [602, 54] width 76 height 12
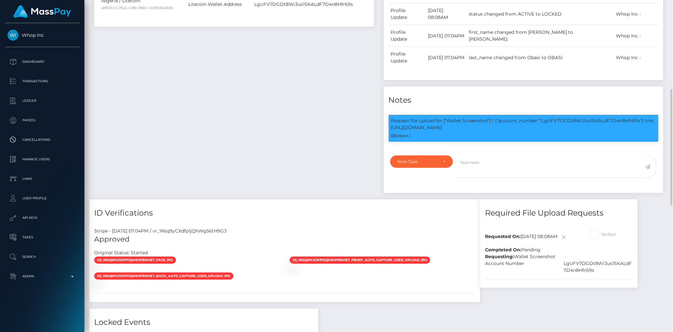
scroll to position [78, 183]
click at [554, 117] on p "Request file upload for ["Wallet Screenshot"] / {"account_number":"LgUFV7DGDt8W…" at bounding box center [523, 124] width 265 height 14
copy p "LgUFV7DGDt8Wi3us1SKALdF7D4n8Hfr69s"
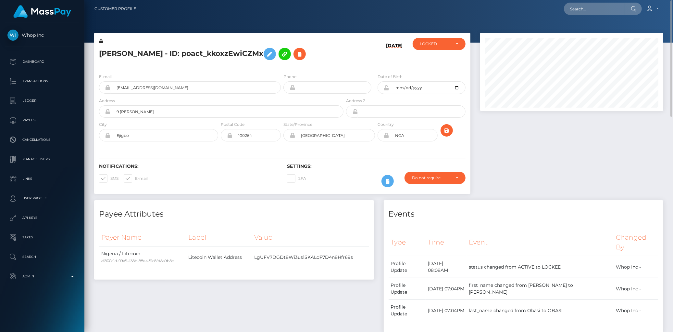
scroll to position [0, 0]
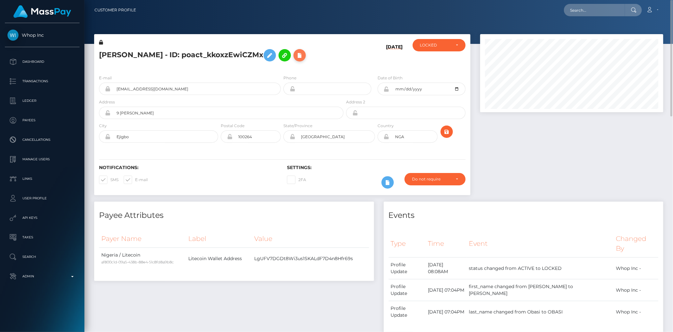
click at [294, 61] on button at bounding box center [300, 55] width 12 height 12
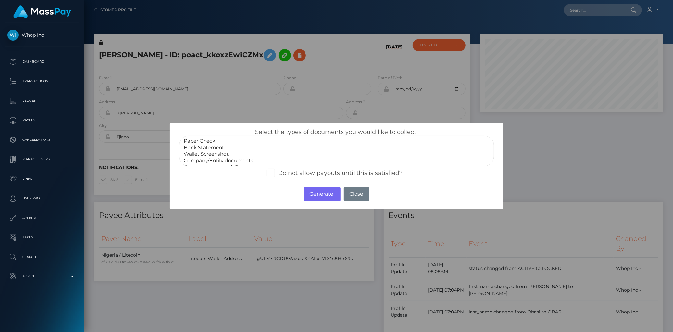
select select "Wallet Screenshot"
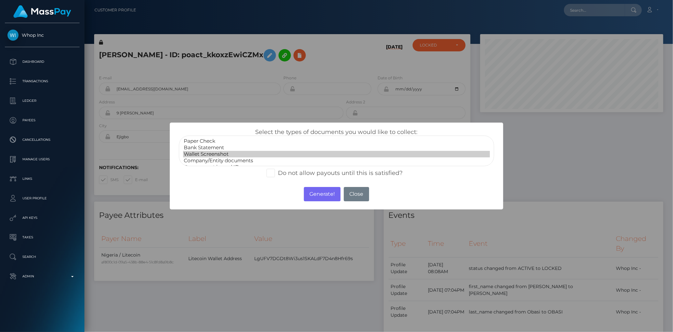
click at [211, 151] on option "Wallet Screenshot" at bounding box center [336, 154] width 307 height 6
click at [322, 196] on button "Generate!" at bounding box center [322, 194] width 37 height 14
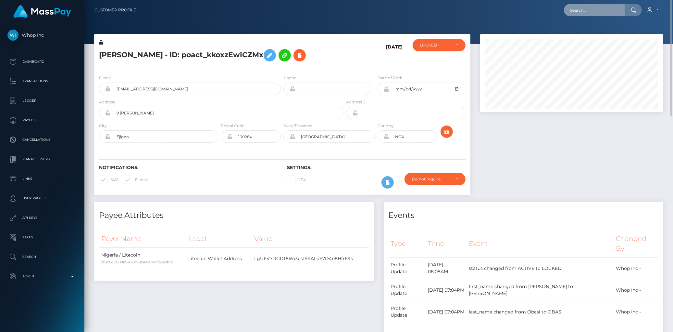
click at [573, 9] on input "text" at bounding box center [594, 10] width 61 height 12
paste input "f29c5551-8e7d-11f0-bd85-0694aced620b"
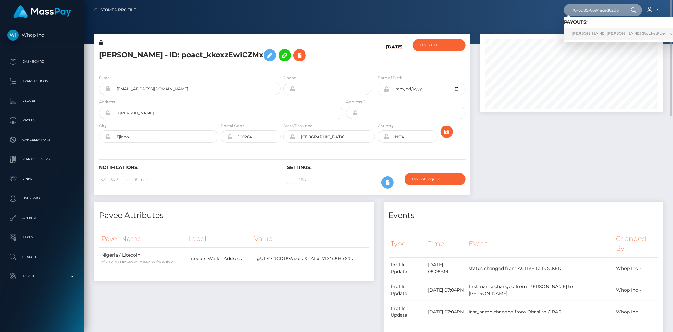
type input "f29c5551-8e7d-11f0-bd85-0694aced620b"
click at [588, 30] on link "lilian greice santiago lopes (RocketFuel Inc - )" at bounding box center [624, 34] width 121 height 12
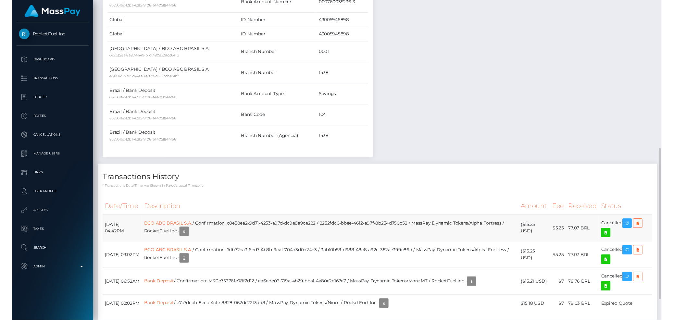
scroll to position [371, 0]
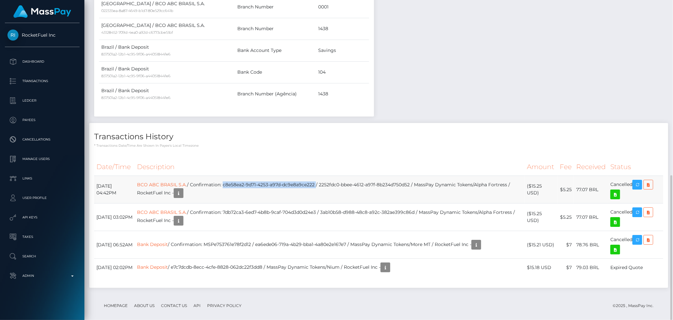
drag, startPoint x: 246, startPoint y: 183, endPoint x: 339, endPoint y: 183, distance: 93.2
click at [339, 183] on td "BCO ABC BRASIL S.A. / Confirmation: c8e58ea2-9d71-4253-a97d-dc9e8a9ce222 / 2252…" at bounding box center [330, 190] width 390 height 28
copy td "c8e58ea2-9d71-4253-a97d-dc9e8a9ce222"
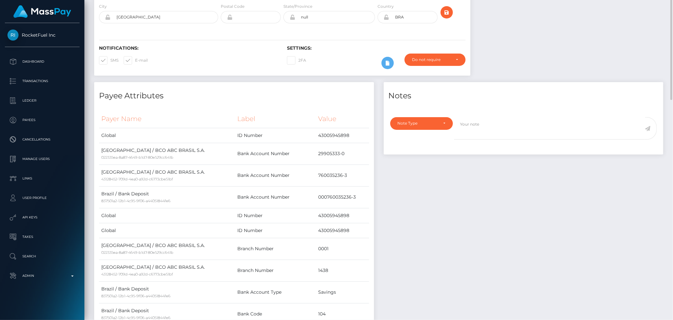
scroll to position [0, 0]
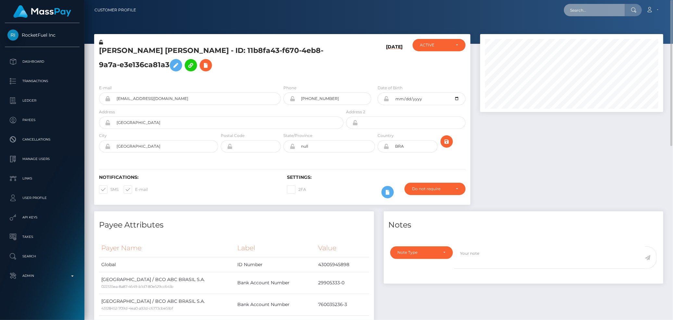
click at [582, 11] on input "text" at bounding box center [594, 10] width 61 height 12
paste input "fb125da8-8e6f-11f0-bd85-0694aced620b"
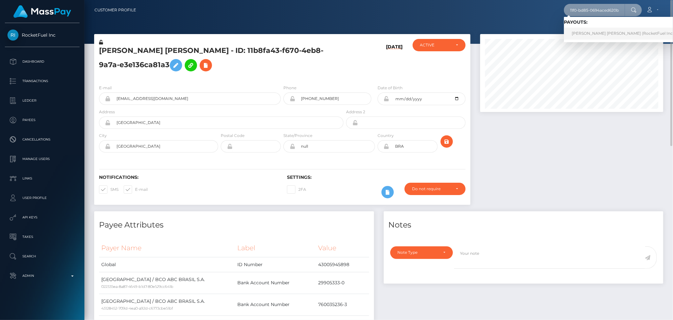
type input "fb125da8-8e6f-11f0-bd85-0694aced620b"
click at [599, 29] on link "lilian greice santiago lopes (RocketFuel Inc - )" at bounding box center [624, 34] width 121 height 12
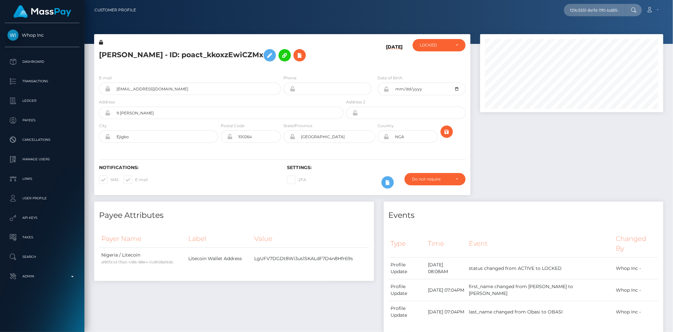
scroll to position [78, 183]
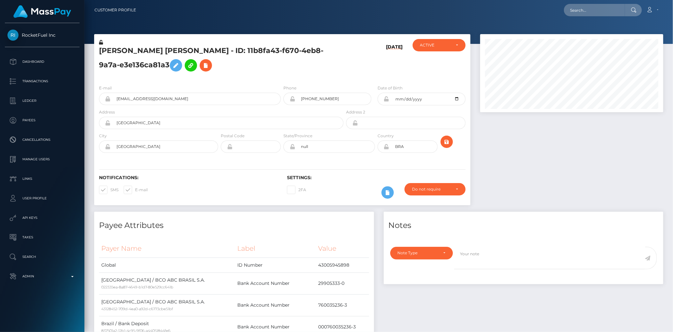
scroll to position [78, 183]
click at [571, 10] on input "text" at bounding box center [594, 10] width 61 height 12
paste input "f29c5551-8e7d-11f0-bd85-0694aced620b"
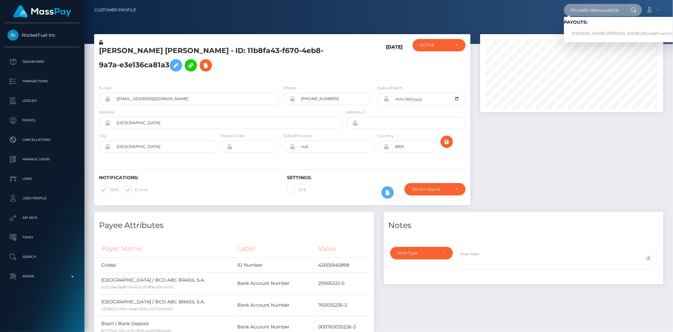
scroll to position [0, 0]
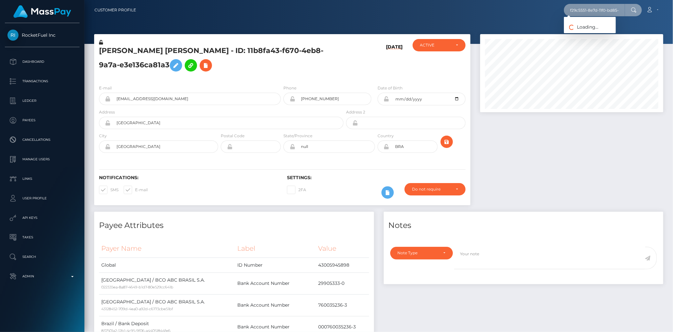
paste input "b125da8-8e6f"
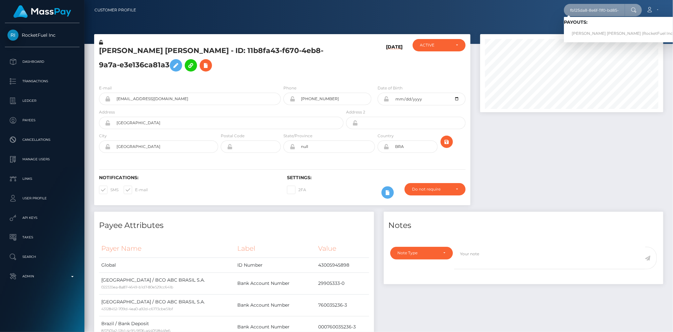
paste input "5ca121f4-8d62"
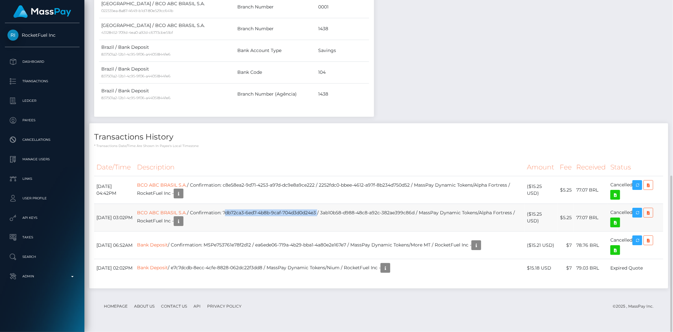
drag, startPoint x: 246, startPoint y: 213, endPoint x: 342, endPoint y: 213, distance: 96.1
click at [342, 213] on td "BCO ABC BRASIL S.A. / Confirmation: 7db72ca3-6ed7-4b8b-9caf-704d3d0d24e3 / 3ab1…" at bounding box center [330, 218] width 390 height 28
copy td "7db72ca3-6ed7-4b8b-9caf-704d3d0d24e3"
click at [247, 243] on td "Bank Deposit / Confirmation: MSPe753761e78f2d12 / ea6ede06-719a-4b29-bba1-4a80e…" at bounding box center [330, 245] width 390 height 28
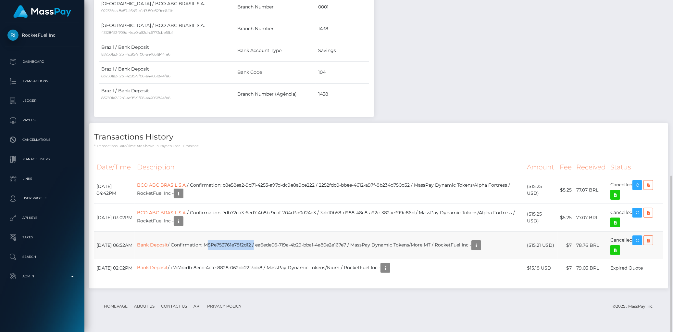
copy td "MSPe753761e78f2d12"
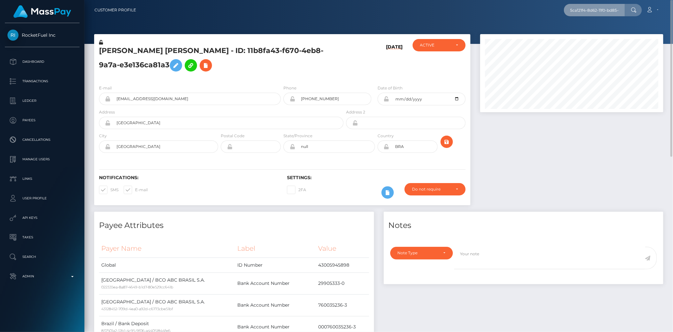
click at [574, 5] on input "5ca121f4-8d62-11f0-bd85-0694aced620b" at bounding box center [594, 10] width 61 height 12
paste input "poact_infhustMoO5N"
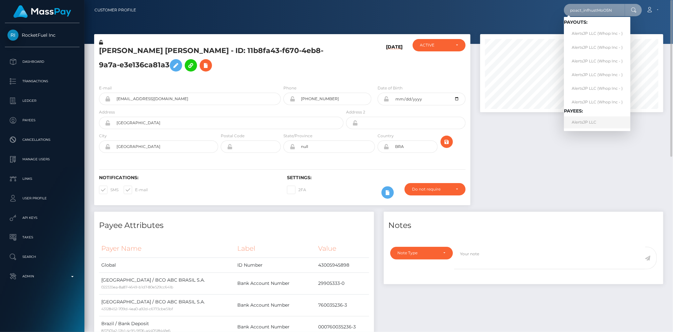
type input "poact_infhustMoO5N"
click at [587, 121] on link "AlertsJP LLC" at bounding box center [597, 122] width 67 height 12
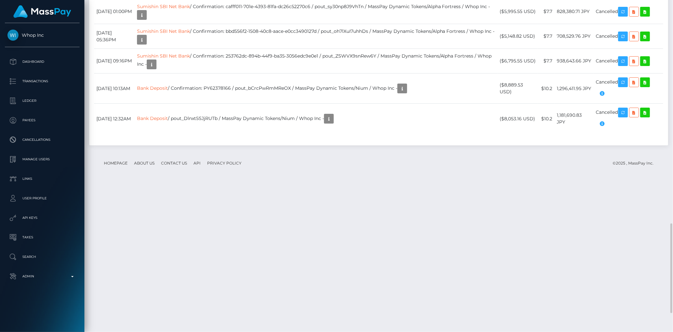
scroll to position [896, 0]
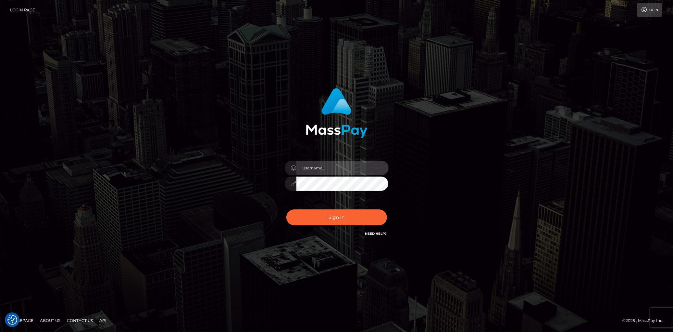
type input "Eduard Gavrilescu"
click at [238, 197] on div "Eduard Gavrilescu Sign in" at bounding box center [337, 165] width 370 height 165
click at [319, 219] on button "Sign in" at bounding box center [336, 217] width 101 height 16
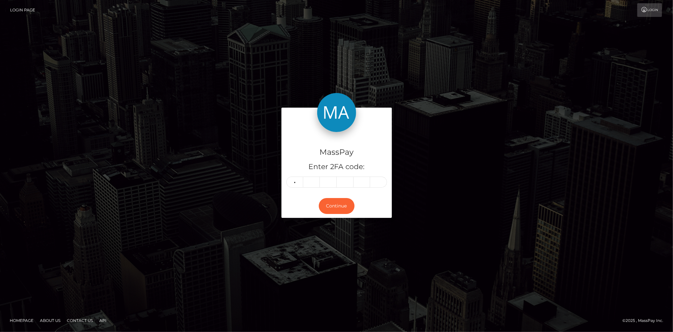
type input "1"
type input "5"
type input "6"
type input "0"
type input "4"
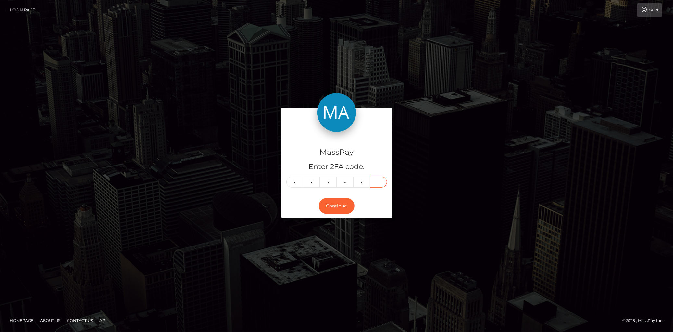
type input "6"
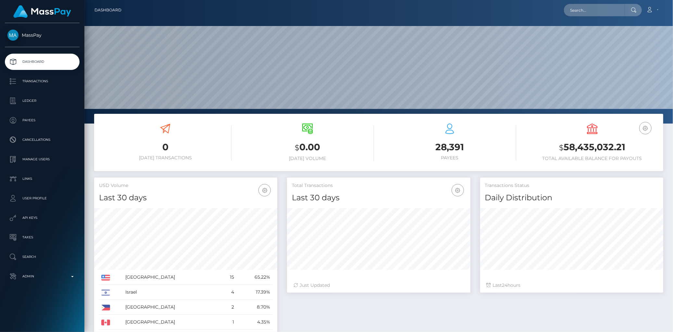
scroll to position [115, 183]
click at [575, 19] on nav "Dashboard Loading... Loading... Account Edit Profile" at bounding box center [378, 10] width 589 height 20
click at [577, 16] on input "text" at bounding box center [594, 10] width 61 height 12
paste input "ff134253-03aa-11f0-b24e-02f0d179f5a1"
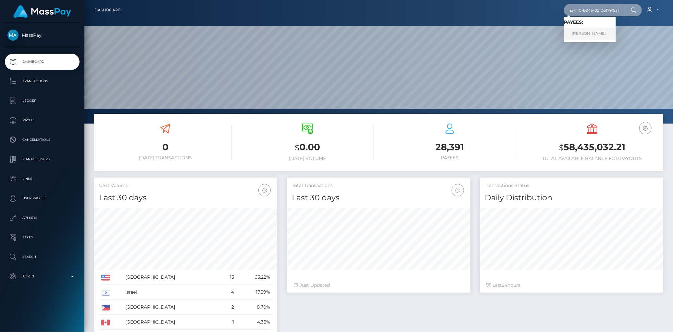
type input "ff134253-03aa-11f0-b24e-02f0d179f5a1"
click at [586, 32] on link "[PERSON_NAME]" at bounding box center [590, 34] width 52 height 12
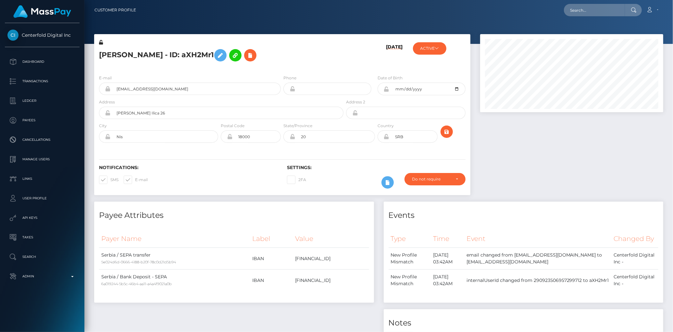
scroll to position [78, 183]
click at [583, 13] on input "text" at bounding box center [594, 10] width 61 height 12
paste input "ff134253-03aa-11f0-b24e-02f0d179f5a1"
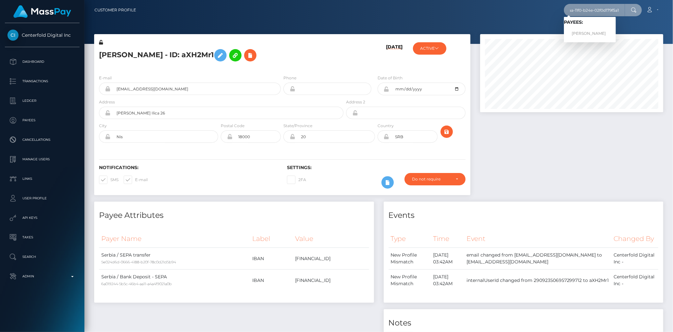
type input "ff134253-03aa-11f0-b24e-02f0d179f5a1"
click at [264, 119] on div "Address [PERSON_NAME] Ilica 26" at bounding box center [219, 110] width 251 height 24
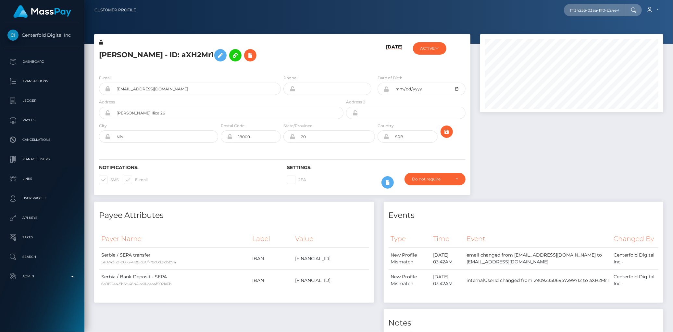
scroll to position [267, 0]
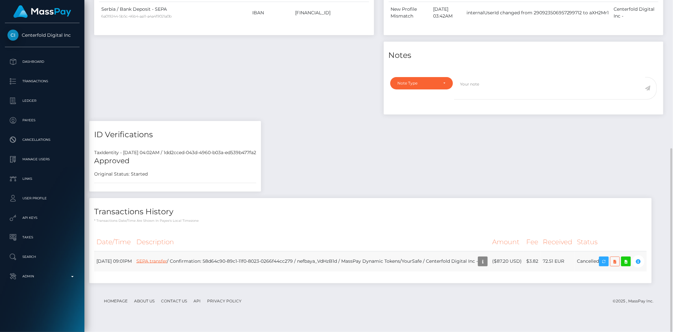
click at [167, 260] on link "SEPA transfer" at bounding box center [151, 261] width 31 height 6
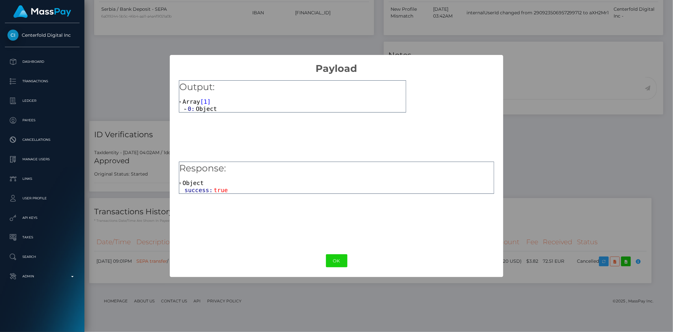
click at [218, 103] on div "Array [ 1 ] 0: Object" at bounding box center [292, 105] width 227 height 14
click at [214, 106] on span "Object" at bounding box center [206, 108] width 21 height 7
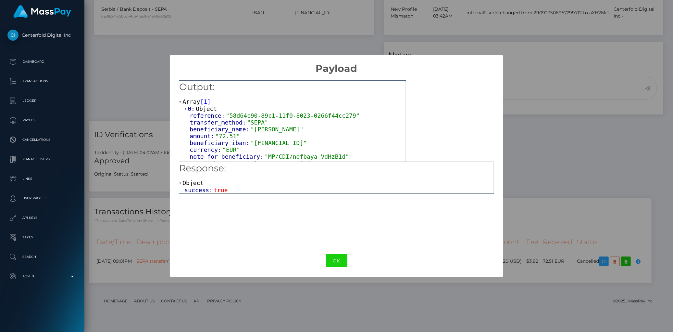
click at [264, 144] on span ""RS35265044000011633054"" at bounding box center [279, 142] width 56 height 7
copy span "RS35265044000011633054"
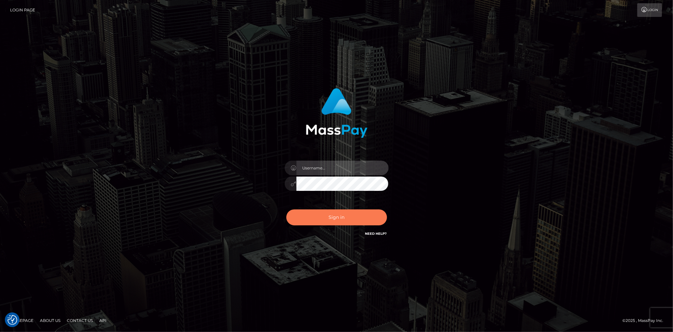
type input "Eduard Gavrilescu"
click at [338, 213] on button "Sign in" at bounding box center [336, 217] width 101 height 16
type input "[PERSON_NAME]"
click at [337, 213] on button "Sign in" at bounding box center [336, 217] width 101 height 16
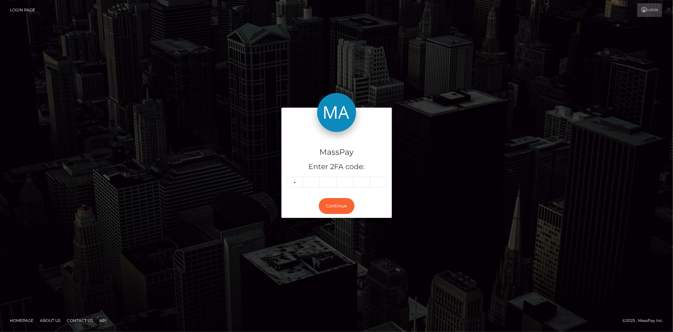
type input "9"
type input "2"
type input "6"
type input "7"
type input "8"
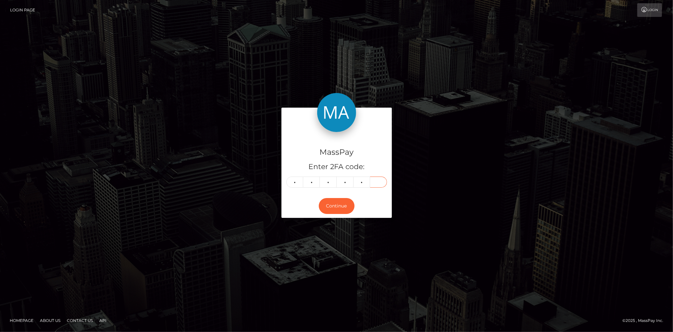
type input "9"
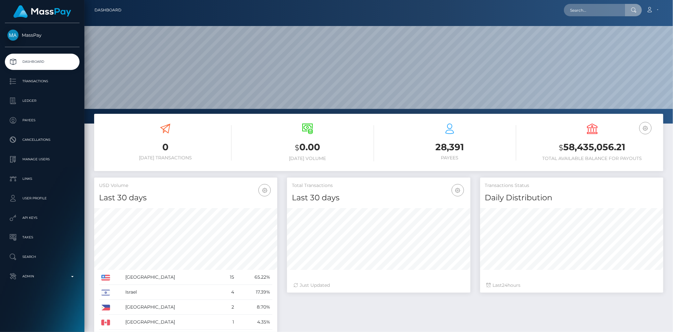
scroll to position [115, 183]
type input "104939844"
click at [599, 31] on link "[PERSON_NAME] (Shift Holdings Ltd. - )" at bounding box center [610, 34] width 93 height 12
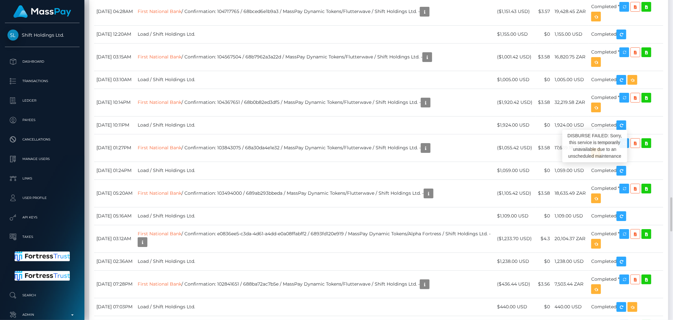
scroll to position [78, 183]
copy td "104940003"
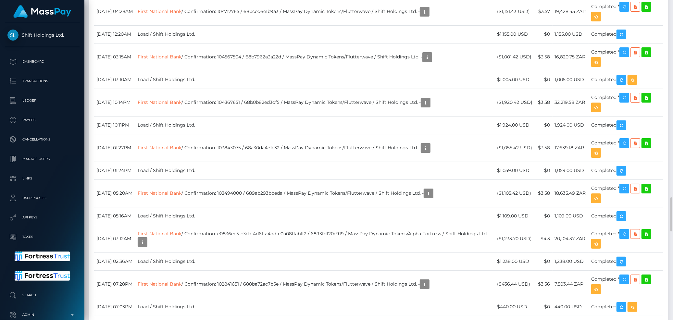
copy td "4"
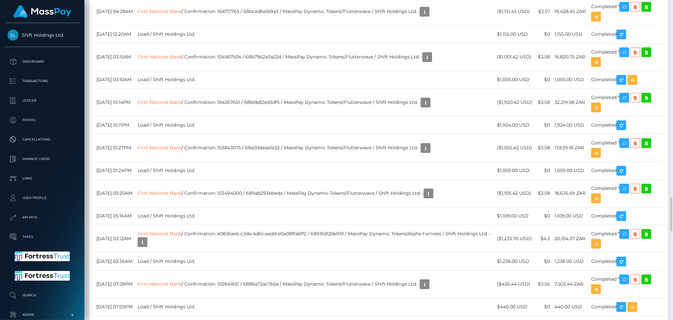
copy td "104939844"
